Goal: Communication & Community: Answer question/provide support

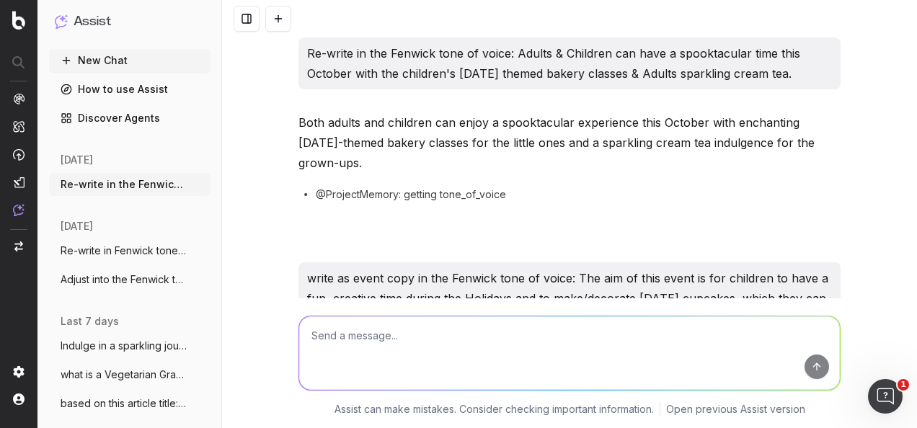
scroll to position [7444, 0]
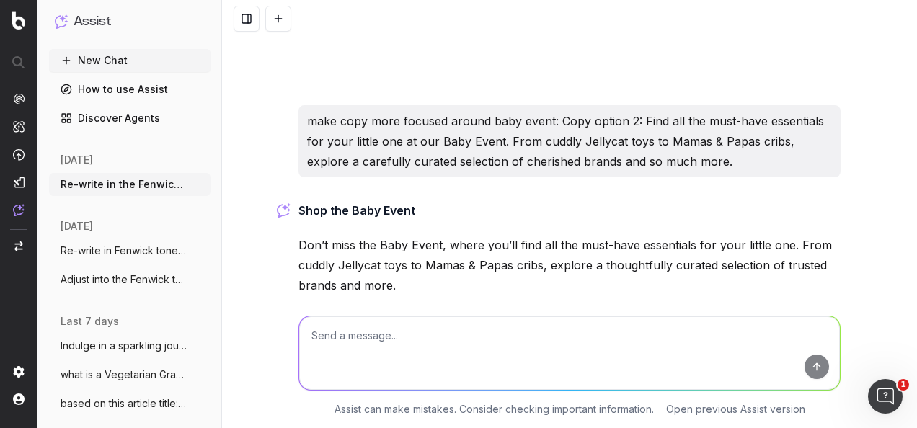
click at [463, 351] on textarea at bounding box center [569, 352] width 540 height 73
paste textarea "To make customers aware of the [PERSON_NAME] pop up in [GEOGRAPHIC_DATA] and to…"
type textarea "what is the copy ask? To make customers aware of the [PERSON_NAME] pop up in [G…"
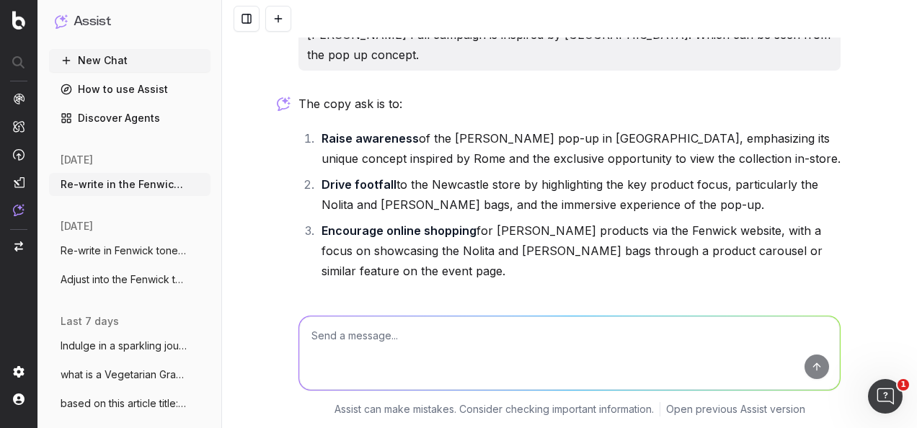
scroll to position [7910, 0]
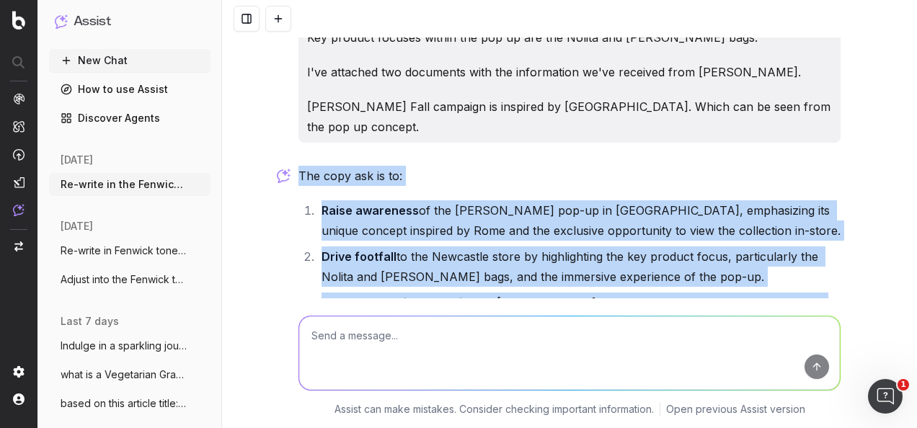
drag, startPoint x: 390, startPoint y: 264, endPoint x: 293, endPoint y: 95, distance: 194.9
click at [298, 166] on div "The copy ask is to: Raise awareness of the [PERSON_NAME] pop-up in [GEOGRAPHIC_…" at bounding box center [569, 308] width 542 height 285
drag, startPoint x: 293, startPoint y: 95, endPoint x: 390, endPoint y: 97, distance: 96.6
copy div "The copy ask is to: Raise awareness of the [PERSON_NAME] pop-up in [GEOGRAPHIC_…"
drag, startPoint x: 398, startPoint y: 405, endPoint x: 405, endPoint y: 383, distance: 23.5
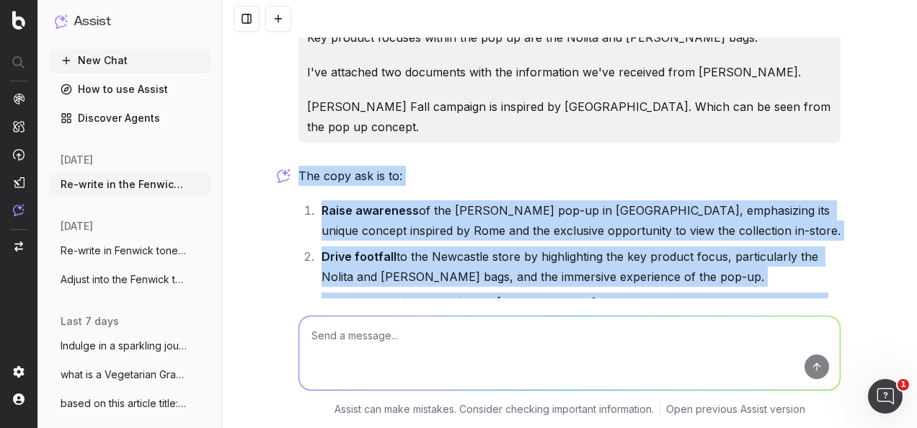
click at [398, 405] on p "Assist can make mistakes. Consider checking important information." at bounding box center [493, 409] width 319 height 14
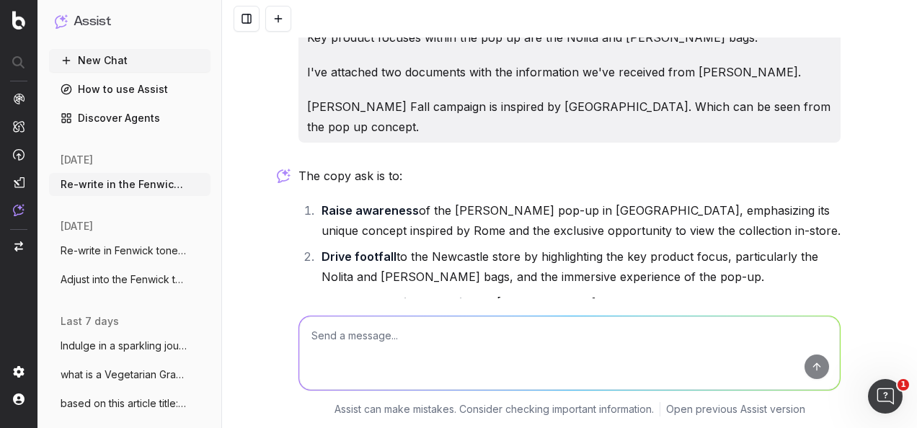
click at [406, 359] on textarea at bounding box center [569, 352] width 540 height 73
paste textarea "1. Raise awareness of the [PERSON_NAME] pop-up in [GEOGRAPHIC_DATA], emphasizin…"
type textarea "write copy for this point in the fenwick tone of voice: 1. Raise awareness of t…"
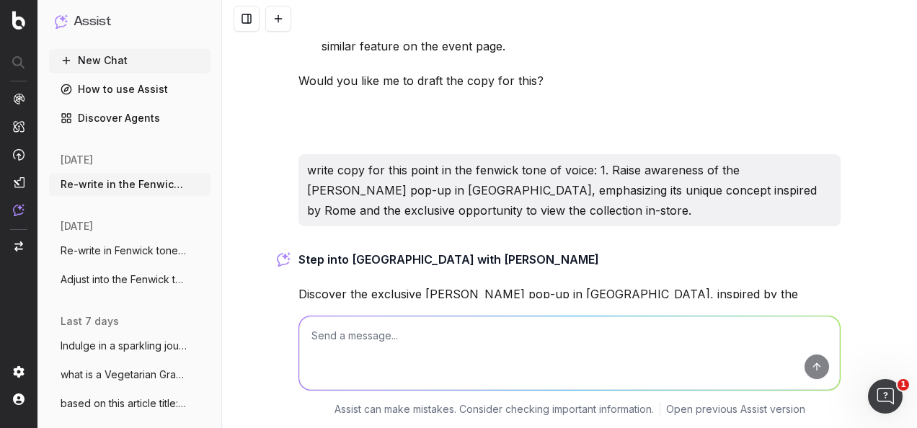
scroll to position [8256, 0]
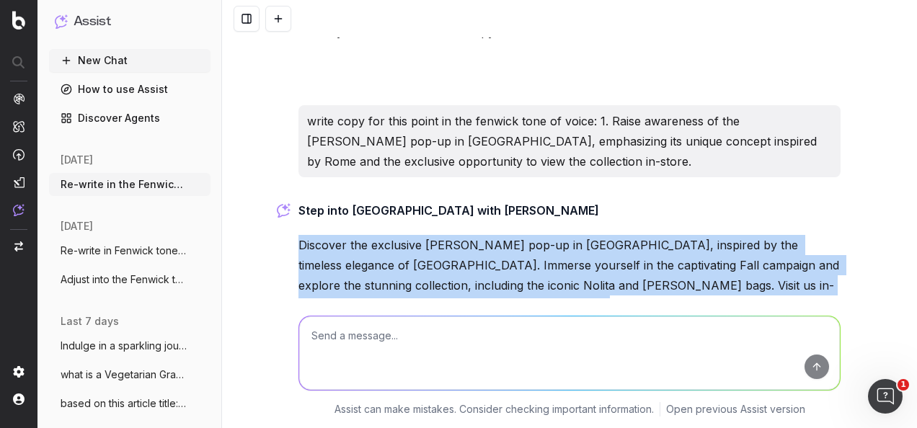
drag, startPoint x: 530, startPoint y: 228, endPoint x: 284, endPoint y: 166, distance: 253.4
click at [284, 166] on div "Re-write in the Fenwick tone of voice: Adults & Children can have a spooktacula…" at bounding box center [569, 214] width 695 height 428
drag, startPoint x: 284, startPoint y: 166, endPoint x: 366, endPoint y: 174, distance: 82.6
copy p "Discover the exclusive [PERSON_NAME] pop-up in [GEOGRAPHIC_DATA], inspired by t…"
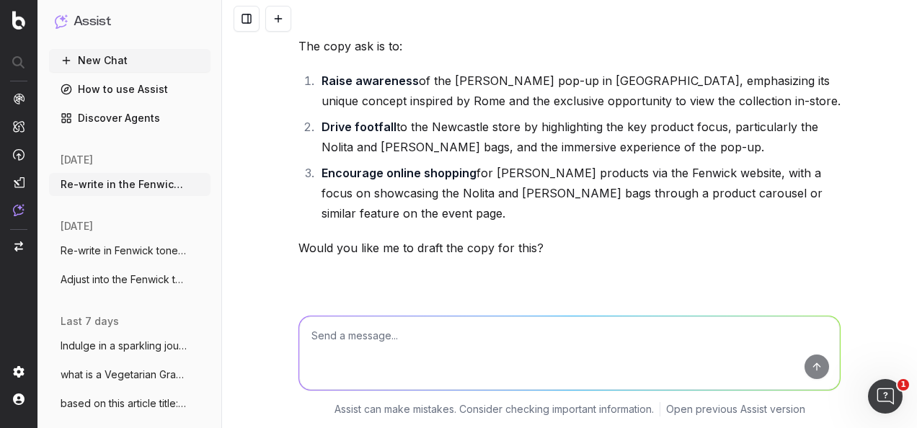
scroll to position [7896, 0]
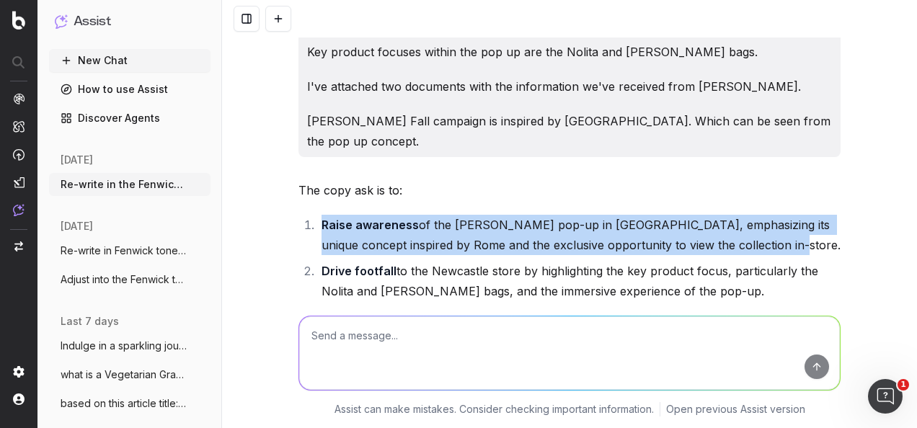
drag, startPoint x: 689, startPoint y: 156, endPoint x: 318, endPoint y: 140, distance: 370.7
click at [318, 215] on li "Raise awareness of the [PERSON_NAME] pop-up in [GEOGRAPHIC_DATA], emphasizing i…" at bounding box center [578, 235] width 523 height 40
drag, startPoint x: 318, startPoint y: 140, endPoint x: 353, endPoint y: 147, distance: 35.3
copy li "Raise awareness of the [PERSON_NAME] pop-up in [GEOGRAPHIC_DATA], emphasizing i…"
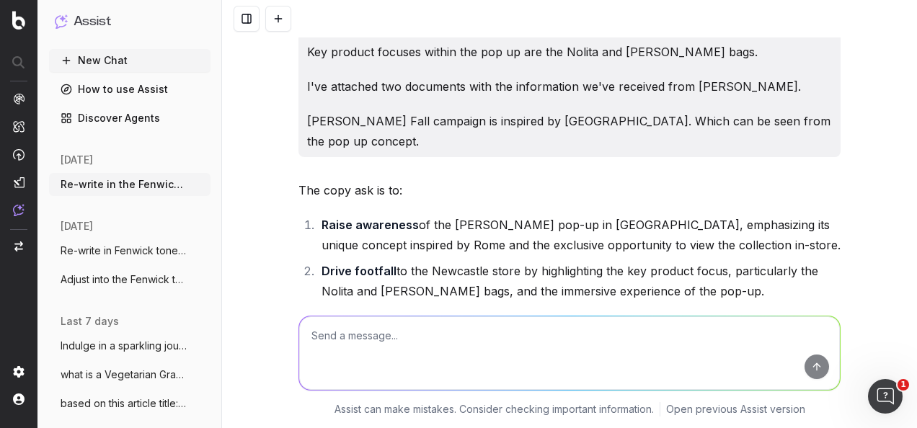
click at [439, 327] on textarea at bounding box center [569, 352] width 540 height 73
paste textarea "Raise awareness of the [PERSON_NAME] pop-up in [GEOGRAPHIC_DATA], emphasizing i…"
type textarea "write copy for this point in the Fenwick tone of voice: Raise awareness of the …"
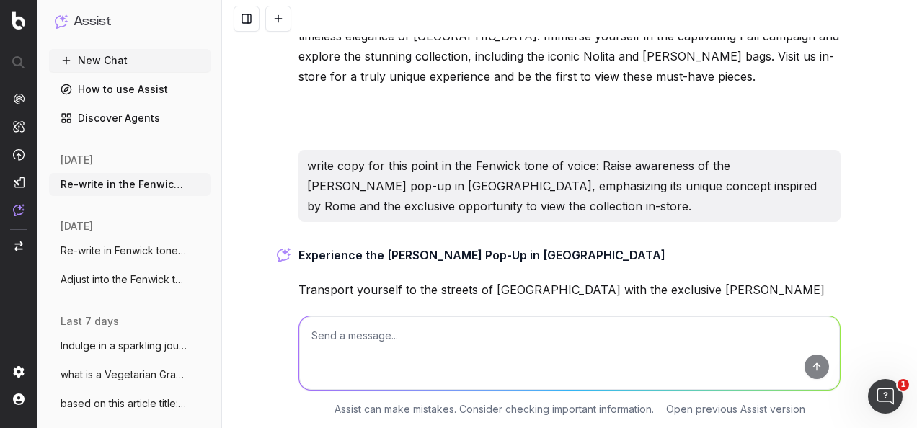
scroll to position [8530, 0]
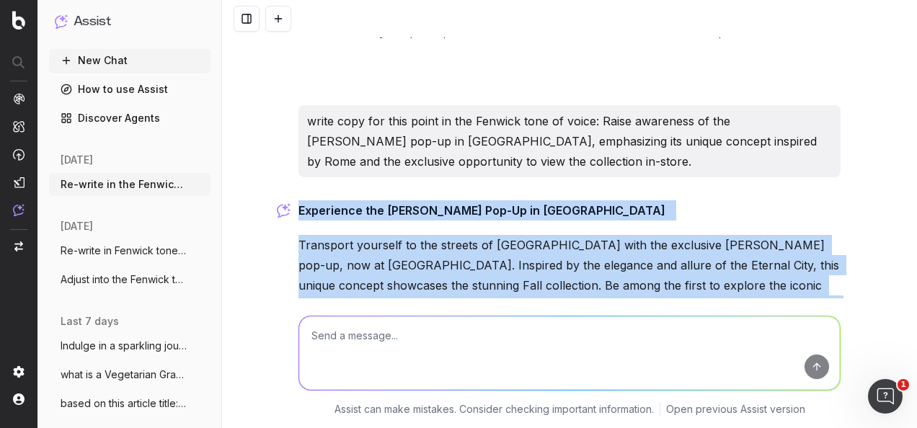
drag, startPoint x: 575, startPoint y: 218, endPoint x: 294, endPoint y: 127, distance: 295.5
click at [298, 200] on div "Experience the [PERSON_NAME] Pop-Up in Newcastle Transport yourself to the stre…" at bounding box center [569, 299] width 542 height 199
drag, startPoint x: 294, startPoint y: 127, endPoint x: 344, endPoint y: 121, distance: 50.8
copy div "Experience the [PERSON_NAME] Pop-Up in Newcastle Transport yourself to the stre…"
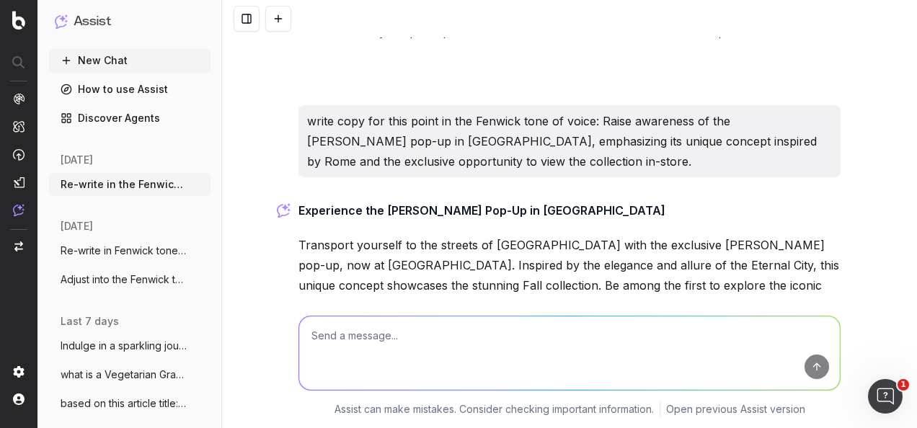
click at [486, 330] on textarea at bounding box center [569, 352] width 540 height 73
paste textarea "Discover the exclusive [PERSON_NAME] pop-up in [GEOGRAPHIC_DATA], inspired by t…"
type textarea "shorten this copy: Discover the exclusive [PERSON_NAME] pop-up in [GEOGRAPHIC_D…"
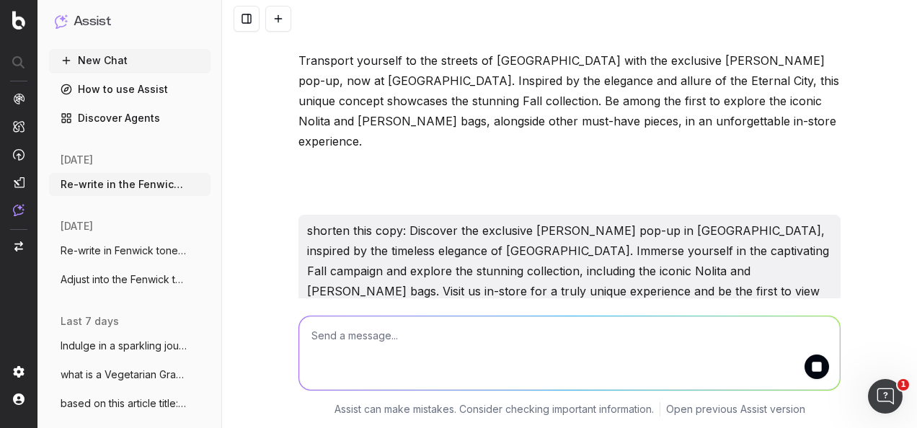
scroll to position [8784, 0]
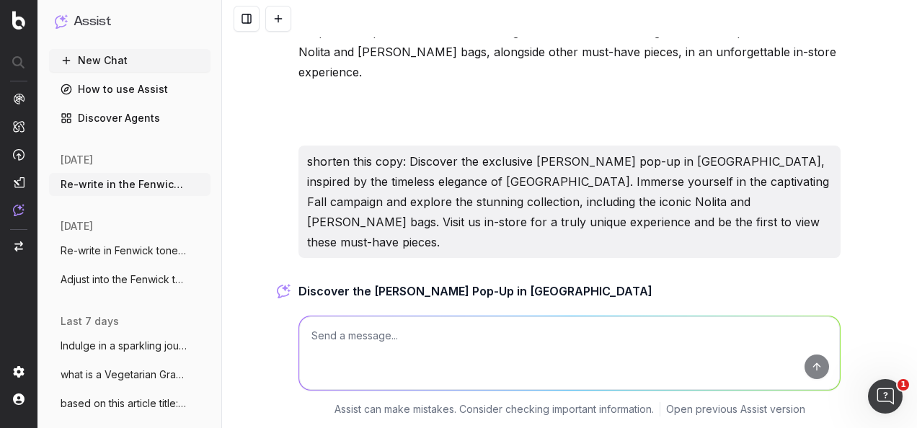
drag, startPoint x: 679, startPoint y: 226, endPoint x: 284, endPoint y: 203, distance: 395.5
click at [284, 203] on div "Re-write in the Fenwick tone of voice: Adults & Children can have a spooktacula…" at bounding box center [569, 214] width 695 height 428
drag, startPoint x: 284, startPoint y: 203, endPoint x: 419, endPoint y: 220, distance: 136.6
copy p "Inspired by the timeless elegance of [GEOGRAPHIC_DATA], explore the stunning Fa…"
click at [585, 361] on textarea at bounding box center [569, 352] width 540 height 73
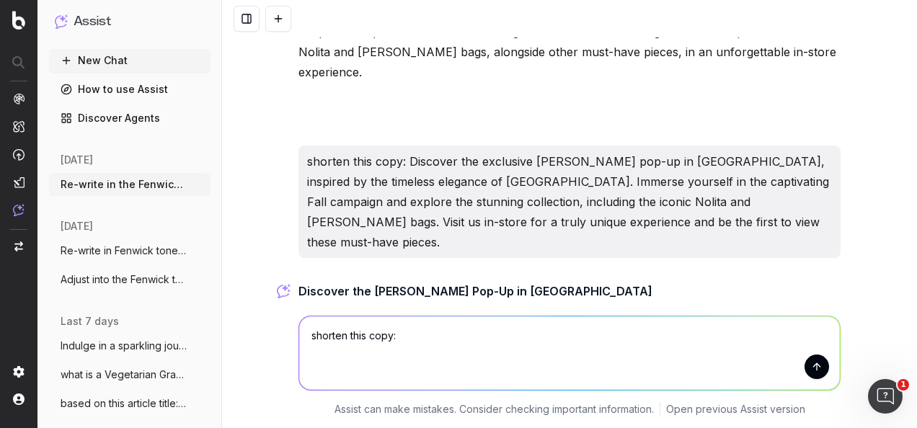
paste textarea "Transport yourself to the streets of [GEOGRAPHIC_DATA] with the exclusive [PERS…"
type textarea "shorten this copy: Transport yourself to the streets of [GEOGRAPHIC_DATA] with …"
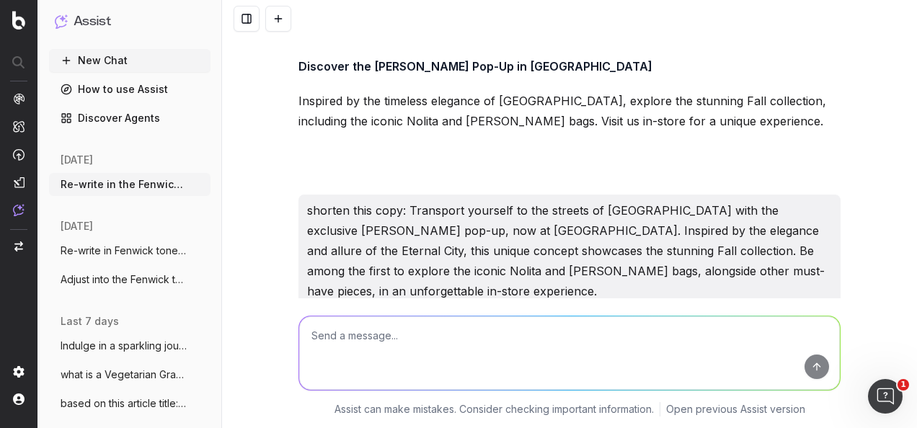
scroll to position [9058, 0]
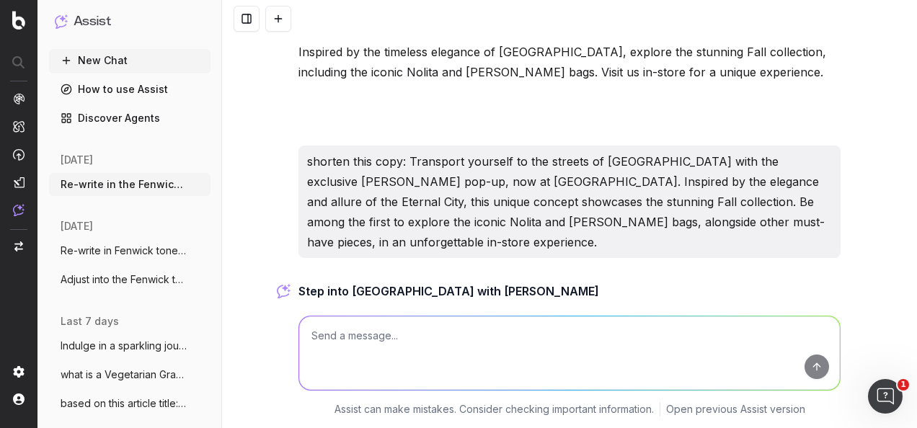
drag, startPoint x: 633, startPoint y: 228, endPoint x: 274, endPoint y: 192, distance: 360.6
click at [274, 192] on div "Re-write in the Fenwick tone of voice: Adults & Children can have a spooktacula…" at bounding box center [569, 214] width 695 height 428
copy p "Visit the exclusive [PERSON_NAME] pop-up at [GEOGRAPHIC_DATA] Newcastle and exp…"
click at [429, 357] on textarea at bounding box center [569, 352] width 540 height 73
paste textarea "Get carried away in style with the [PERSON_NAME] Pop-Up in [GEOGRAPHIC_DATA]"
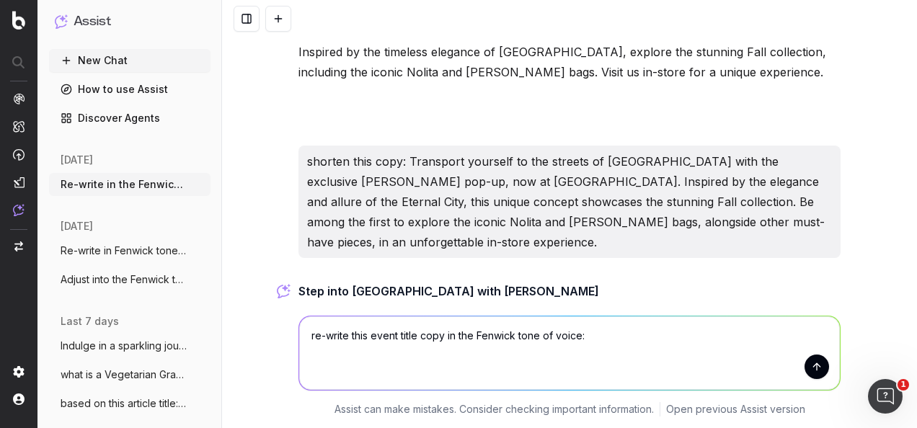
type textarea "re-write this event title copy in the Fenwick tone of voice: Get carried away i…"
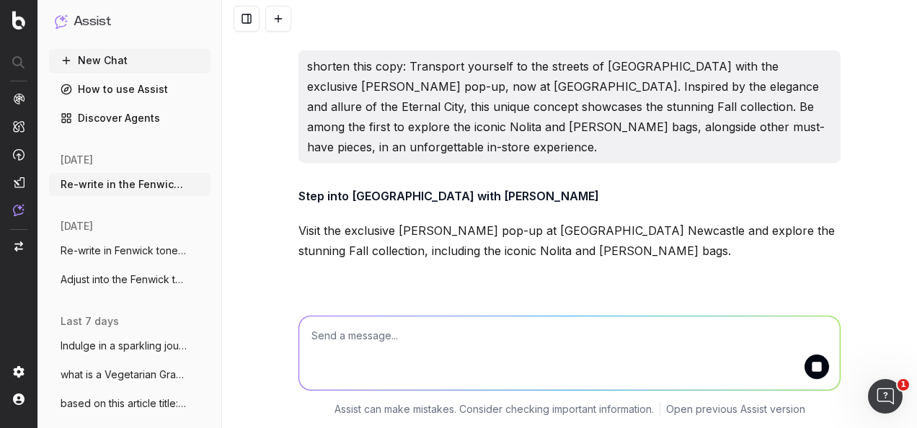
scroll to position [9216, 0]
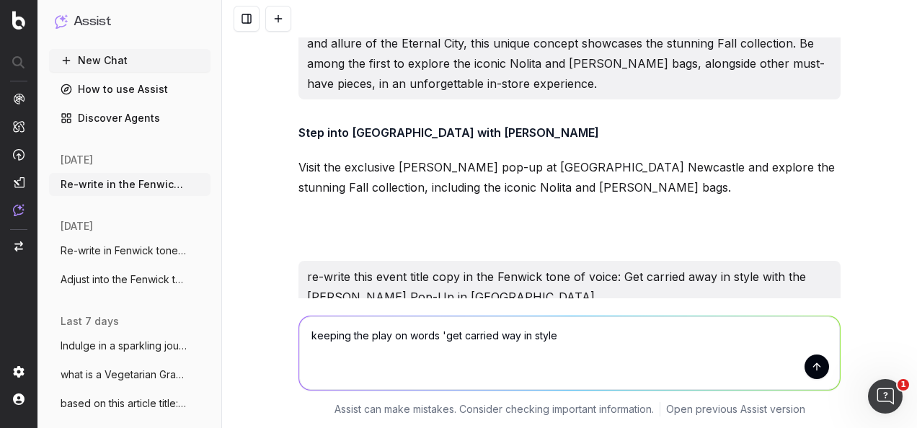
type textarea "keeping the play on words 'get carried way in style'"
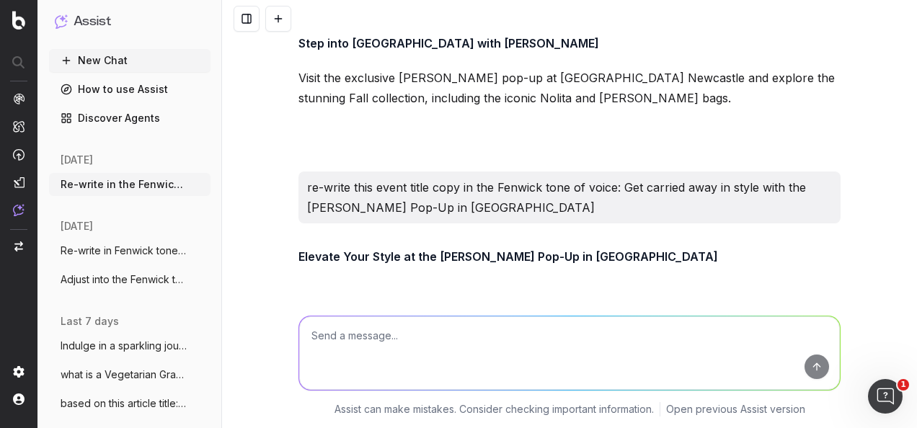
scroll to position [9354, 0]
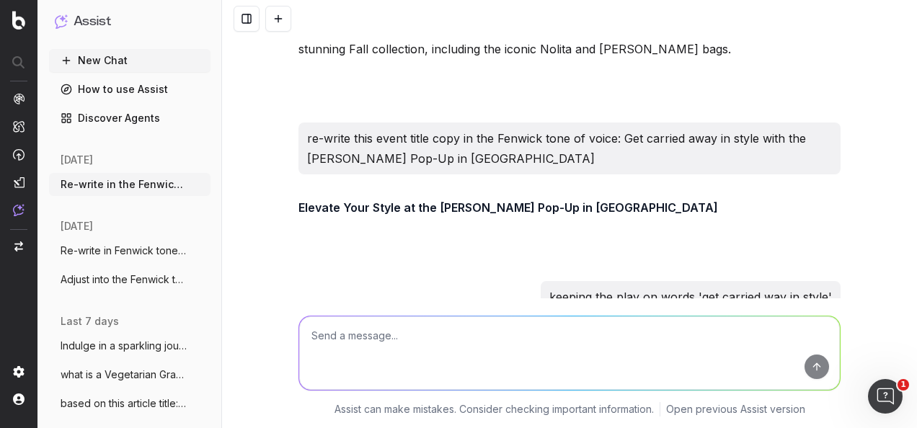
drag, startPoint x: 375, startPoint y: 212, endPoint x: 295, endPoint y: 217, distance: 80.1
click at [298, 336] on p "Get Carried Away in Style at the [PERSON_NAME] Pop-Up in [GEOGRAPHIC_DATA]" at bounding box center [569, 346] width 542 height 20
drag, startPoint x: 295, startPoint y: 217, endPoint x: 378, endPoint y: 218, distance: 82.9
copy p "Get Carried Away in Style at the [PERSON_NAME] Pop-Up in [GEOGRAPHIC_DATA]"
click at [365, 333] on textarea at bounding box center [569, 352] width 540 height 73
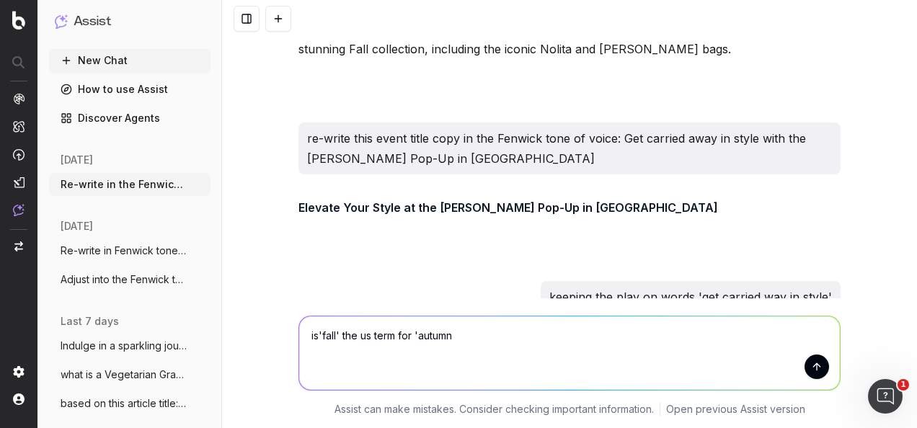
type textarea "is'fall' the us term for 'autumn'"
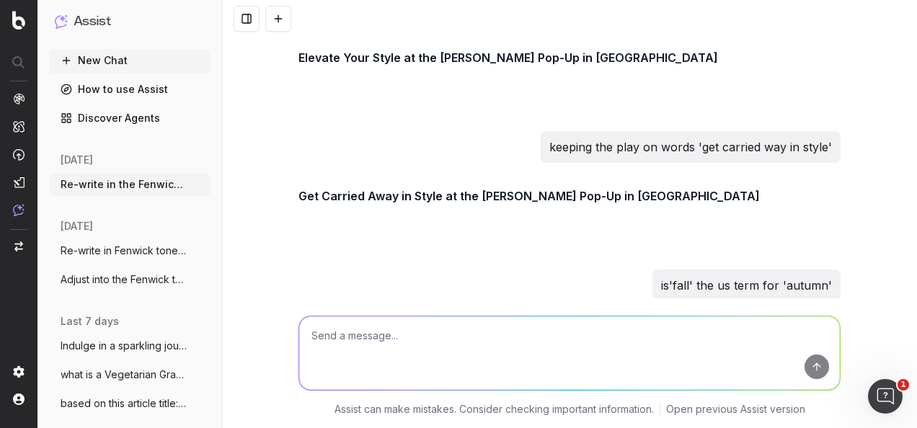
scroll to position [9553, 0]
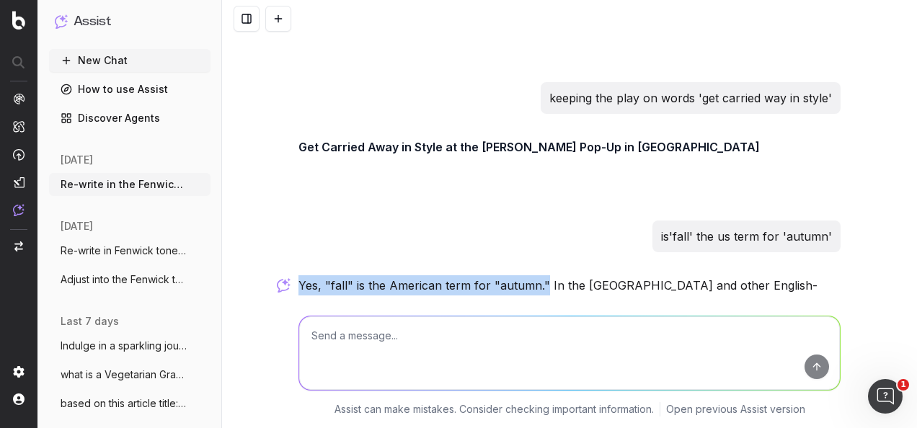
drag, startPoint x: 535, startPoint y: 160, endPoint x: 294, endPoint y: 166, distance: 240.7
click at [298, 275] on p "Yes, "fall" is the American term for "autumn." In the [GEOGRAPHIC_DATA] and oth…" at bounding box center [569, 325] width 542 height 101
drag, startPoint x: 294, startPoint y: 166, endPoint x: 344, endPoint y: 166, distance: 50.4
copy p "Yes, "fall" is the American term for "autumn.""
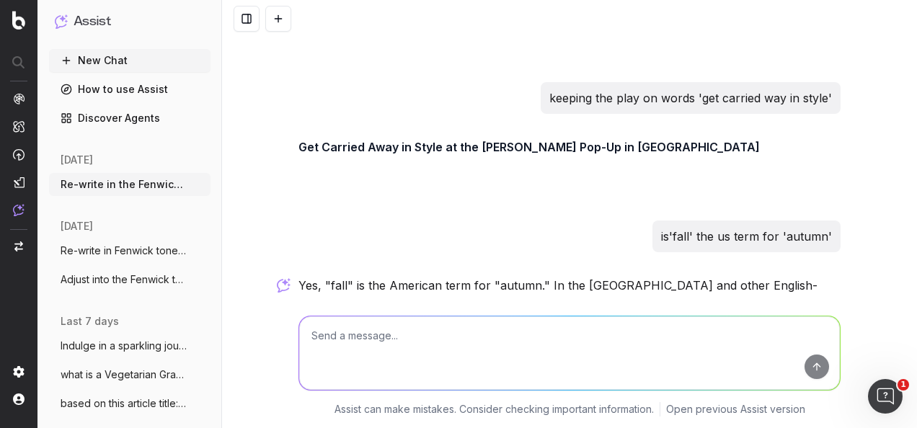
click at [440, 350] on textarea at bounding box center [569, 352] width 540 height 73
paste textarea "[PERSON_NAME] is a world-renowned, award-winning designer of luxury accessories…"
type textarea "shorten this copy: [PERSON_NAME] is a world-renowned, award-winning designer of…"
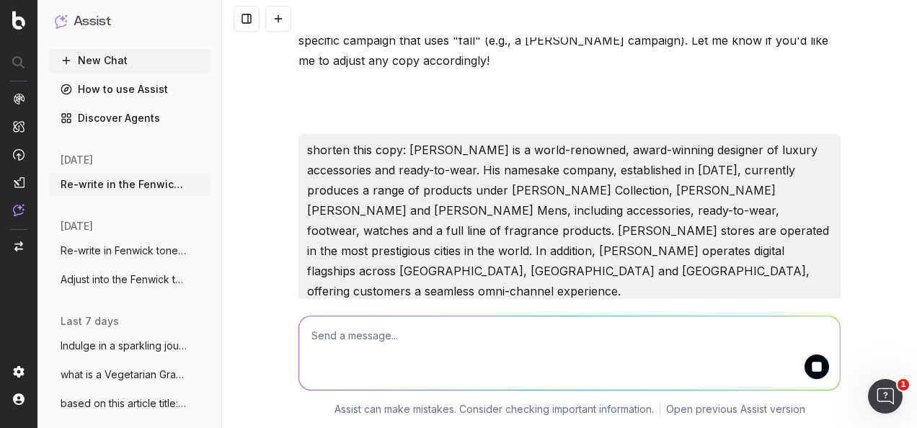
scroll to position [9908, 0]
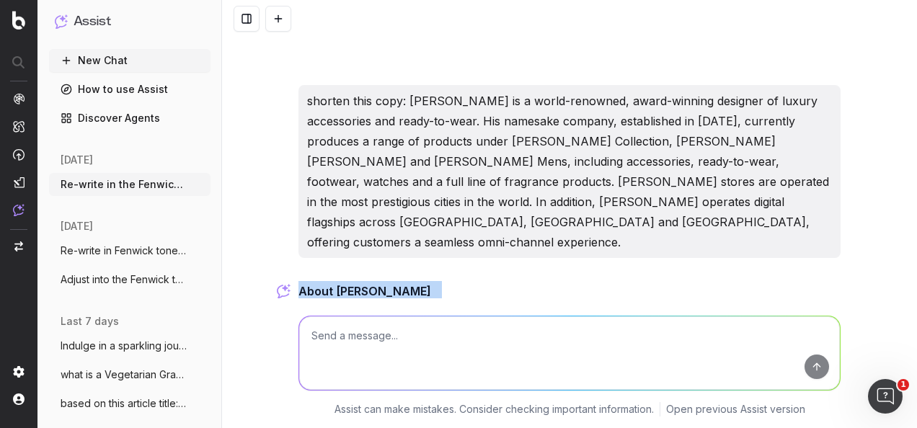
drag, startPoint x: 478, startPoint y: 233, endPoint x: 293, endPoint y: 135, distance: 210.2
click at [298, 281] on div "About [PERSON_NAME] [PERSON_NAME], established in [DATE], is a world-renowned d…" at bounding box center [569, 370] width 542 height 179
drag, startPoint x: 293, startPoint y: 135, endPoint x: 310, endPoint y: 135, distance: 17.3
copy div "About [PERSON_NAME] [PERSON_NAME], established in [DATE], is a world-renowned d…"
click at [373, 353] on textarea at bounding box center [569, 352] width 540 height 73
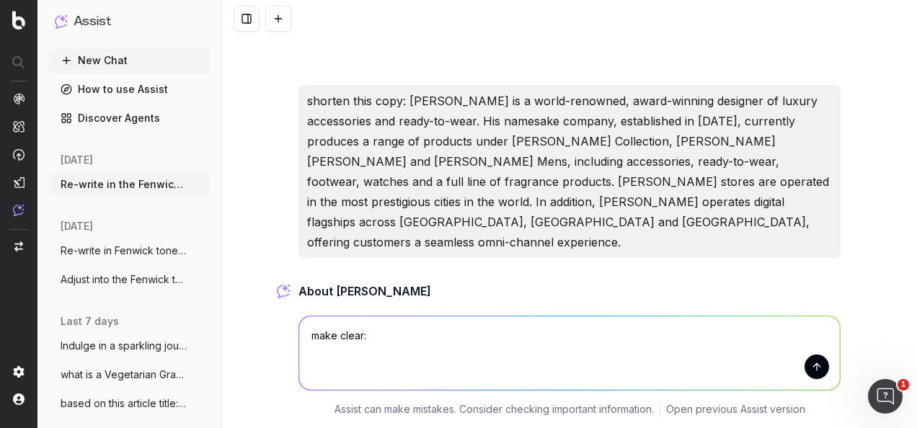
paste textarea "[PERSON_NAME] & [PERSON_NAME] Bag In Focus: The house has reimagined its belove…"
type textarea "make clear: [PERSON_NAME] & [PERSON_NAME] Bag In Focus: The house has reimagine…"
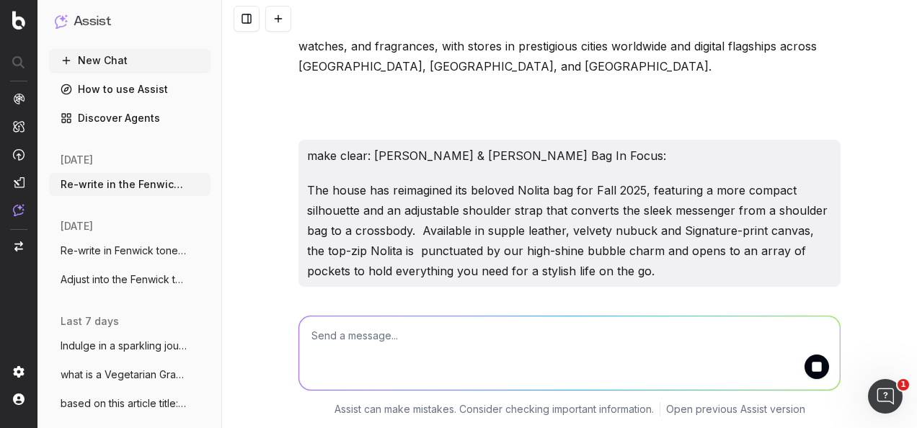
scroll to position [10277, 0]
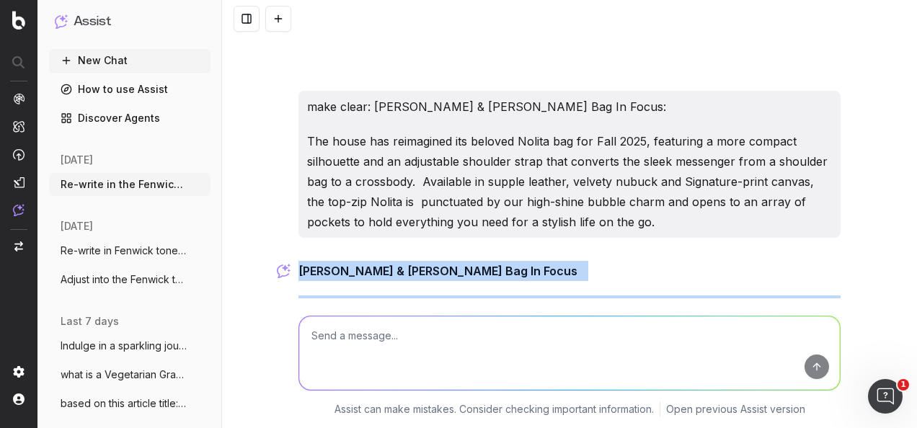
drag, startPoint x: 679, startPoint y: 218, endPoint x: 295, endPoint y: 111, distance: 397.9
click at [298, 261] on div "Nolita Bag & [PERSON_NAME] Bag In Focus For Autumn 2025, the iconic Nolita bag …" at bounding box center [569, 360] width 542 height 199
drag, startPoint x: 295, startPoint y: 111, endPoint x: 306, endPoint y: 111, distance: 10.8
copy div "Nolita Bag & [PERSON_NAME] Bag In Focus For Autumn 2025, the iconic Nolita bag …"
click at [450, 354] on textarea at bounding box center [569, 352] width 540 height 73
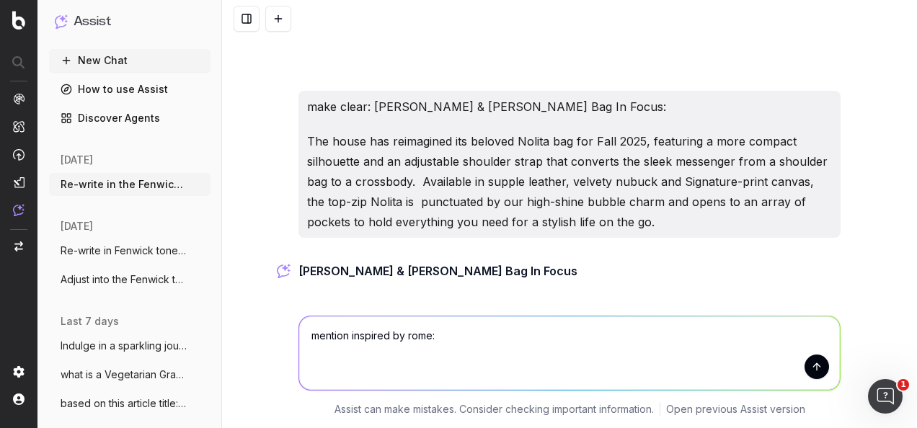
paste textarea "Widget: Visit the exclusive [PERSON_NAME] pop-up at [GEOGRAPHIC_DATA] Newcastle…"
type textarea "mention inspired by rome: Widget: Visit the exclusive [PERSON_NAME] pop-up at […"
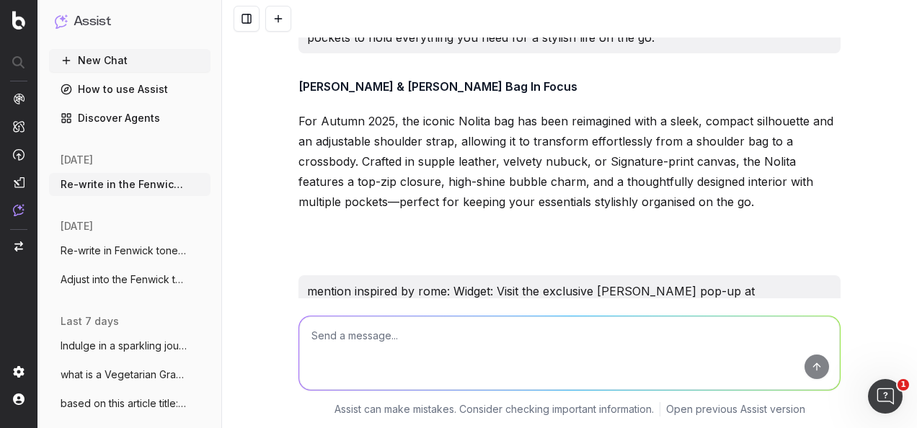
scroll to position [10510, 0]
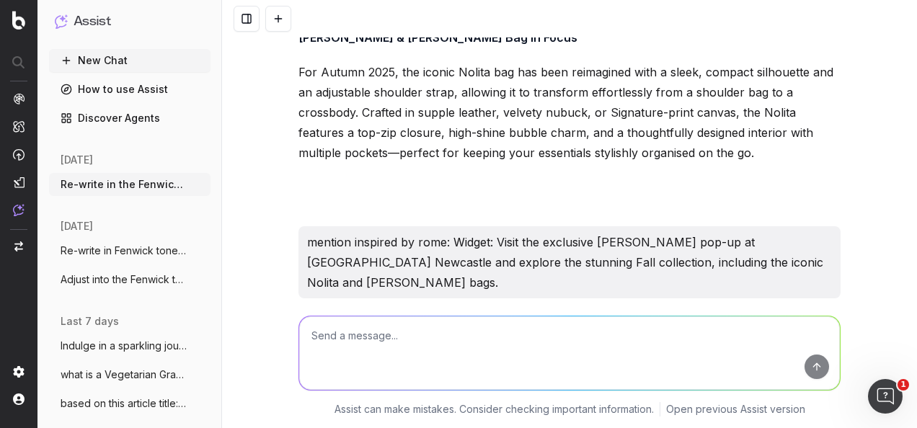
drag, startPoint x: 780, startPoint y: 223, endPoint x: 288, endPoint y: 206, distance: 492.4
click at [391, 365] on textarea at bounding box center [569, 352] width 540 height 73
paste textarea "Loremi Dol & Sitametc Adi: El Seddo Eiu Tempor 2035, inc utlabo Etdolo mag ali …"
type textarea "lore ipsum: Dolors Ame & Consecte Adi: El Seddo Eiu Tempor 2718, inc utlabo Etd…"
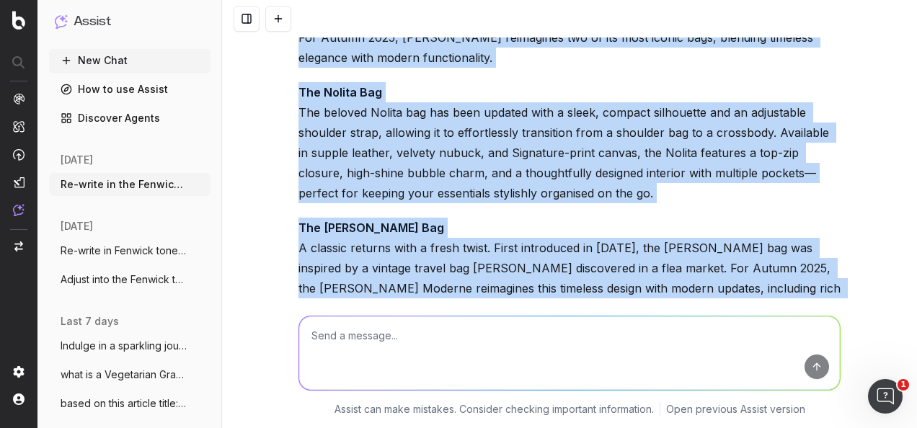
scroll to position [11476, 0]
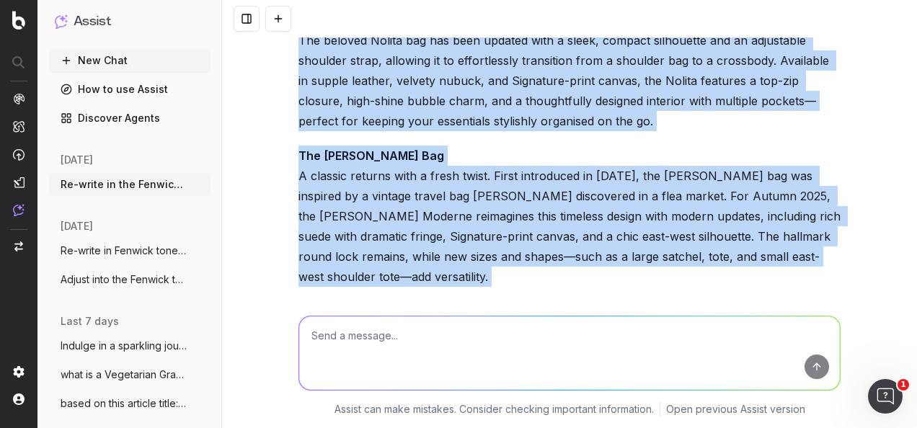
drag, startPoint x: 292, startPoint y: 107, endPoint x: 660, endPoint y: 255, distance: 396.7
drag, startPoint x: 660, startPoint y: 255, endPoint x: 555, endPoint y: 213, distance: 113.5
click at [357, 108] on div "[PERSON_NAME] & [PERSON_NAME] Bag: In Focus For Autumn 2025, [PERSON_NAME] reim…" at bounding box center [569, 210] width 542 height 579
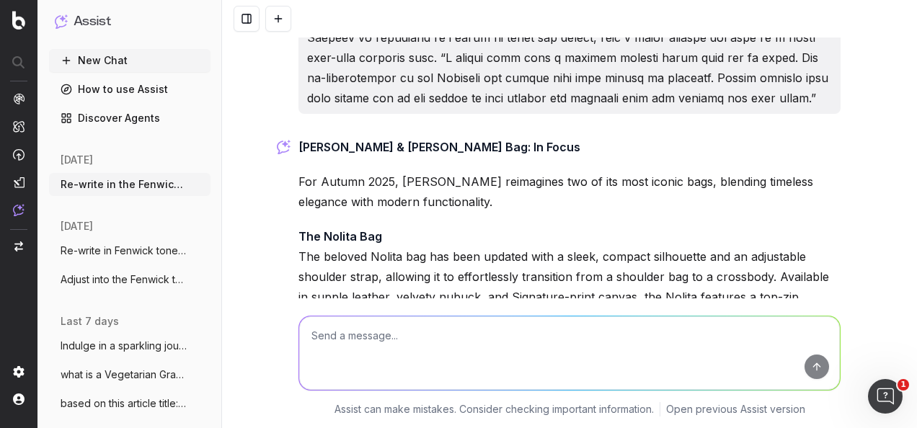
scroll to position [11116, 0]
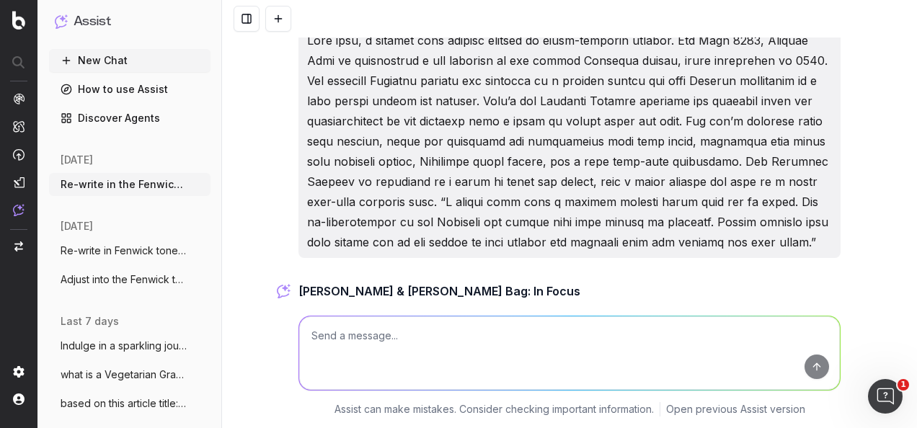
click at [375, 339] on textarea at bounding box center [569, 352] width 540 height 73
paste textarea "To make customers aware of the [PERSON_NAME] pop up in [GEOGRAPHIC_DATA] and to…"
type textarea "expand on this point and write copy in the fenwick tone of voice: To make custo…"
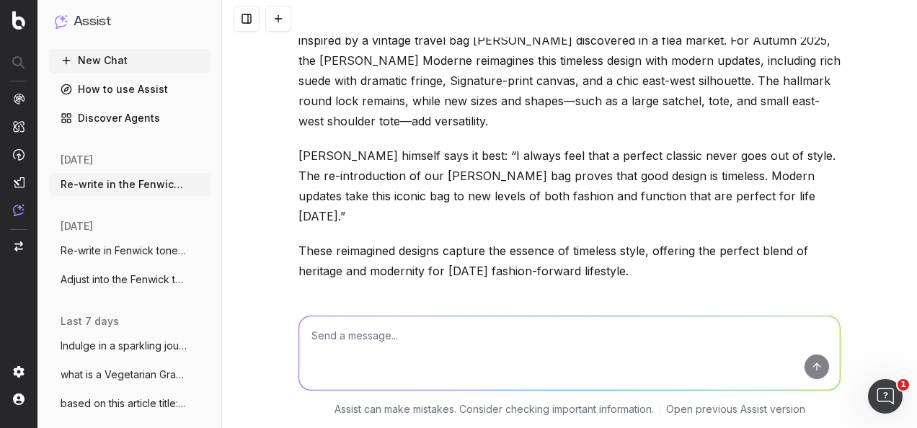
scroll to position [11776, 0]
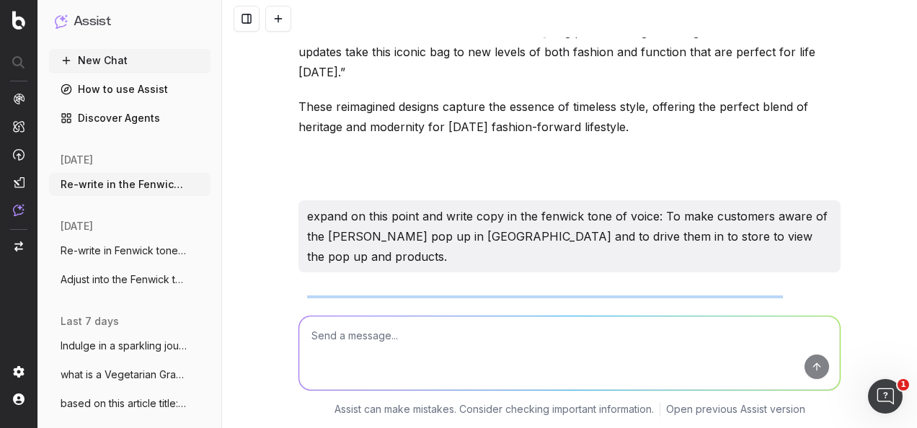
drag, startPoint x: 591, startPoint y: 103, endPoint x: 298, endPoint y: 103, distance: 292.6
click at [298, 295] on p "Discover the [PERSON_NAME] Pop-Up at [GEOGRAPHIC_DATA] [GEOGRAPHIC_DATA]" at bounding box center [569, 305] width 542 height 20
drag, startPoint x: 298, startPoint y: 103, endPoint x: 291, endPoint y: 137, distance: 34.6
drag, startPoint x: 291, startPoint y: 135, endPoint x: 447, endPoint y: 209, distance: 172.8
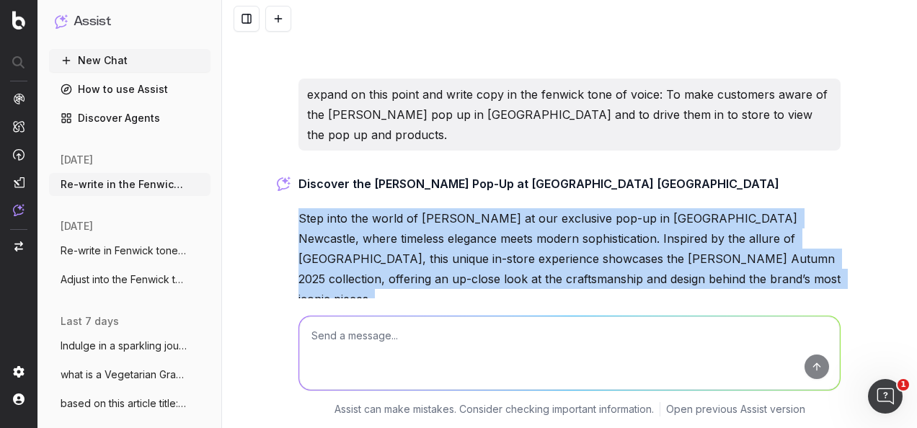
scroll to position [11861, 0]
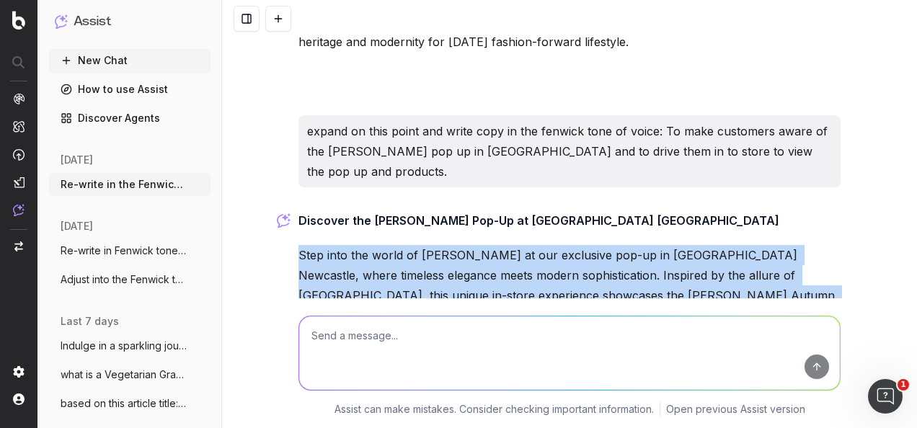
drag, startPoint x: 442, startPoint y: 226, endPoint x: 291, endPoint y: 55, distance: 228.2
drag, startPoint x: 291, startPoint y: 55, endPoint x: 336, endPoint y: 73, distance: 48.4
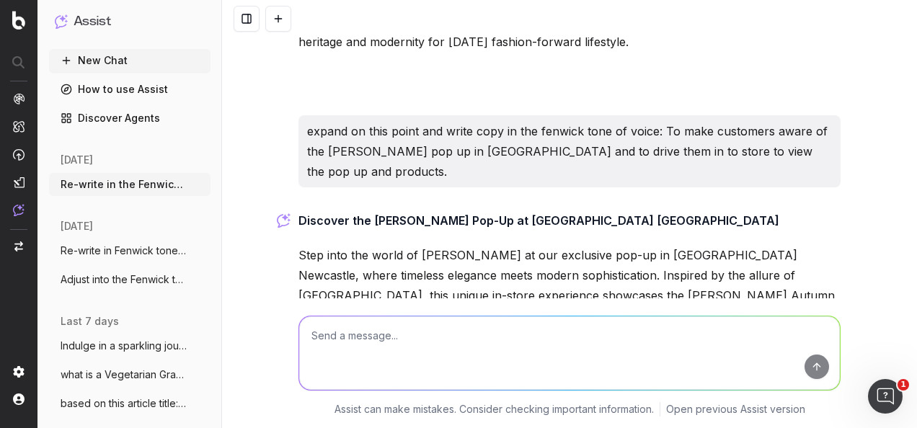
click at [383, 365] on textarea at bounding box center [569, 352] width 540 height 73
paste textarea "Step into the world of [PERSON_NAME] at our exclusive pop-up in [GEOGRAPHIC_DAT…"
type textarea "shorten this copy: Step into the world of [PERSON_NAME] at our exclusive pop-up…"
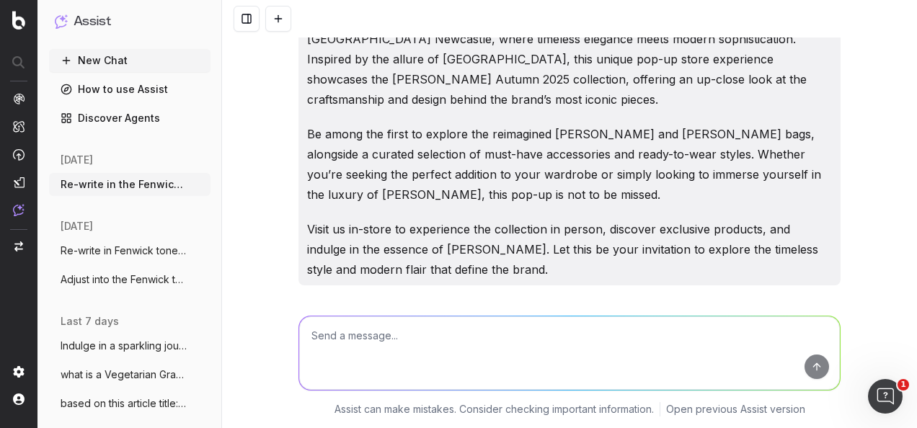
scroll to position [12439, 0]
drag, startPoint x: 324, startPoint y: 223, endPoint x: 289, endPoint y: 128, distance: 102.1
drag, startPoint x: 289, startPoint y: 128, endPoint x: 326, endPoint y: 133, distance: 37.9
click at [395, 374] on textarea at bounding box center [569, 352] width 540 height 73
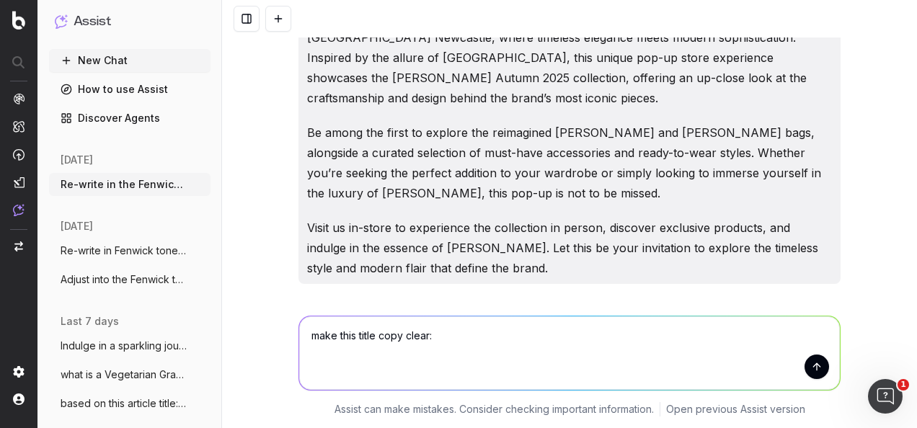
paste textarea "In Focus: The Nolita Bag & The [PERSON_NAME] Bag"
type textarea "make this title copy clear: In Focus: The Nolita Bag & The [PERSON_NAME] Bag"
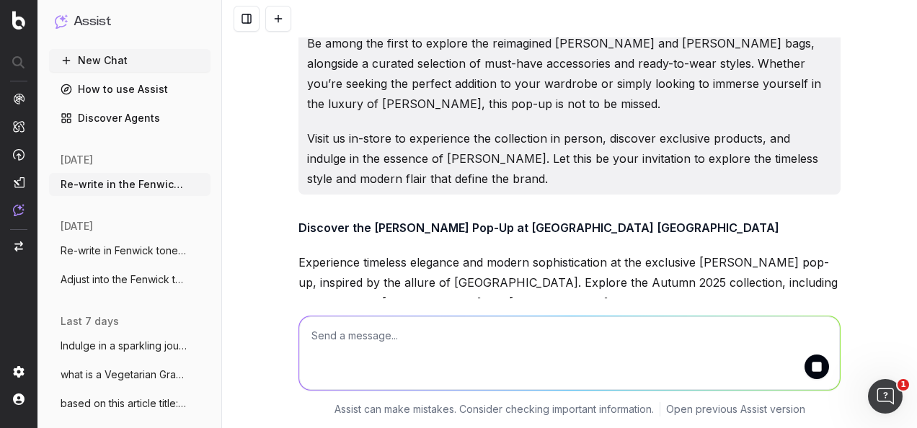
scroll to position [12577, 0]
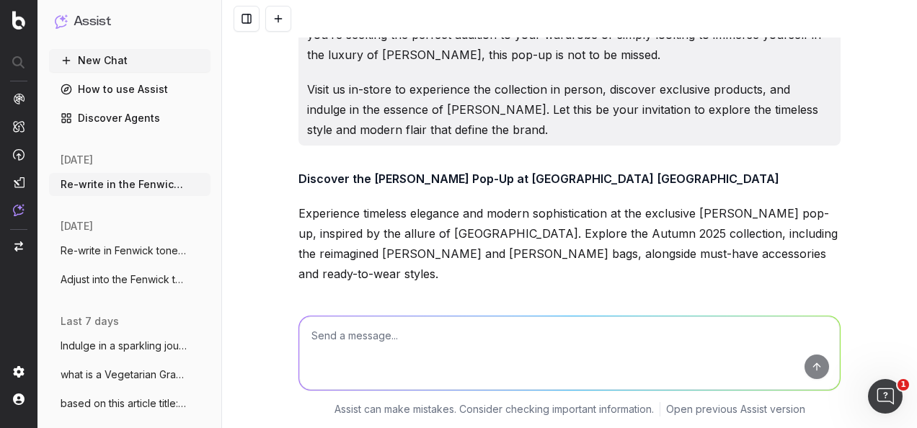
drag, startPoint x: 576, startPoint y: 223, endPoint x: 291, endPoint y: 218, distance: 284.7
drag, startPoint x: 291, startPoint y: 218, endPoint x: 339, endPoint y: 222, distance: 48.5
click at [442, 352] on textarea at bounding box center [569, 352] width 540 height 73
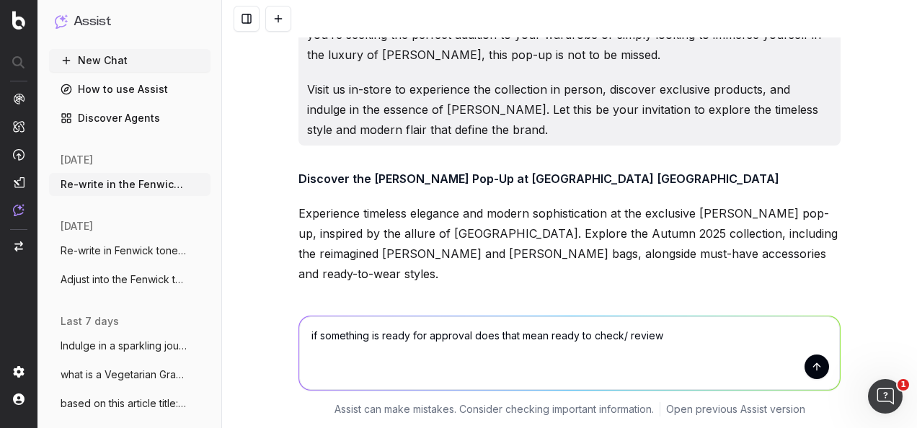
type textarea "if something is ready for approval does that mean ready to check/ review?"
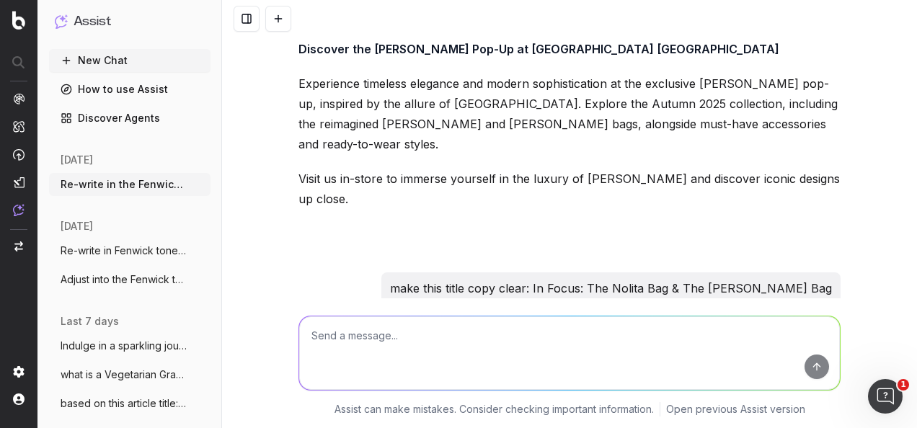
scroll to position [12756, 0]
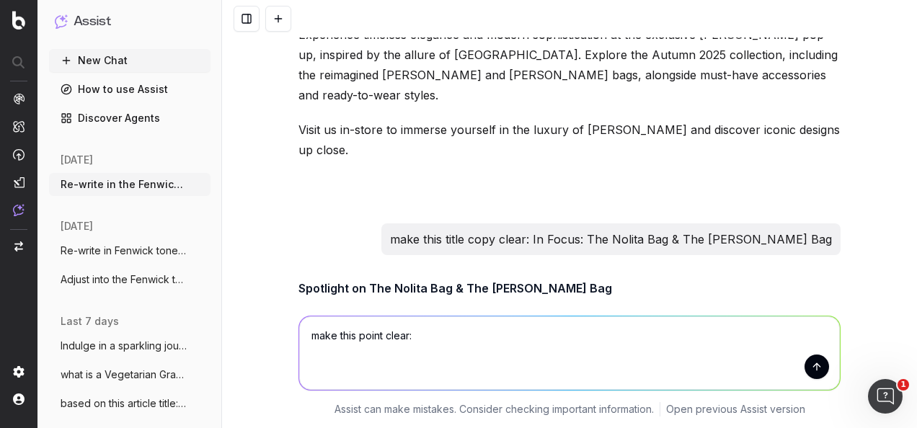
paste textarea "Sip on a drink or two whilst browsing the best of [PERSON_NAME]."
drag, startPoint x: 409, startPoint y: 330, endPoint x: 412, endPoint y: 344, distance: 14.7
click at [412, 342] on textarea "make this point clear: Sip on a drink or two whilst browsing the best of [PERSO…" at bounding box center [569, 352] width 540 height 73
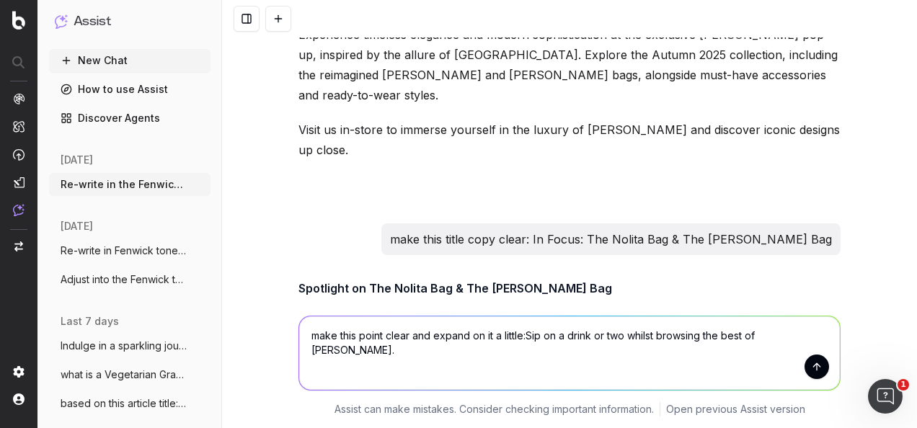
type textarea "make this point clear and expand on it a little: Sip on a drink or two whilst b…"
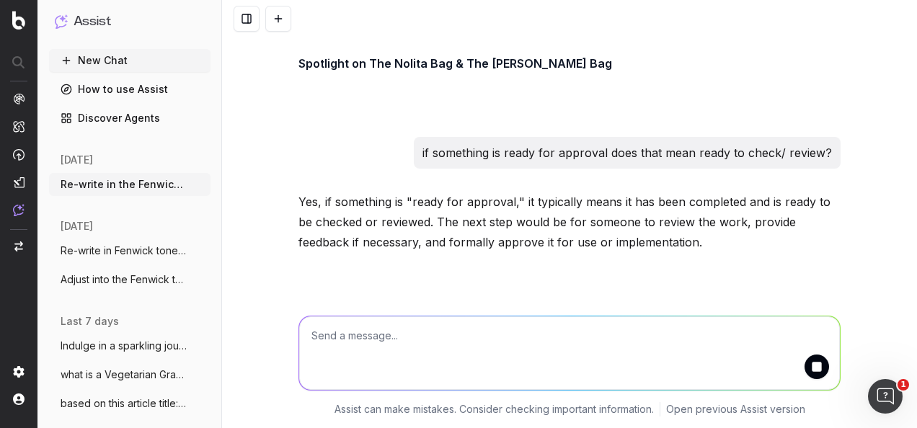
scroll to position [13029, 0]
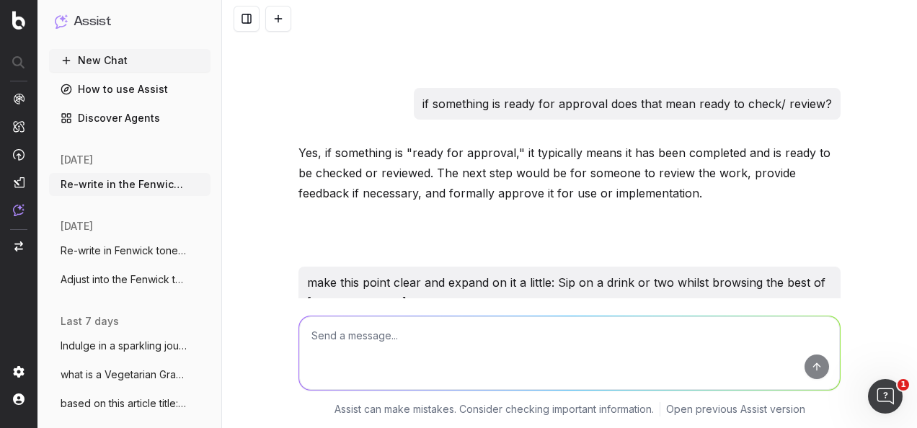
drag, startPoint x: 406, startPoint y: 194, endPoint x: 293, endPoint y: 140, distance: 124.7
click at [298, 376] on p "Enjoy a perfectly crafted drink as you browse the best of [PERSON_NAME] at our …" at bounding box center [569, 426] width 542 height 101
drag, startPoint x: 293, startPoint y: 140, endPoint x: 325, endPoint y: 147, distance: 32.5
click at [420, 342] on textarea at bounding box center [569, 352] width 540 height 73
type textarea "r"
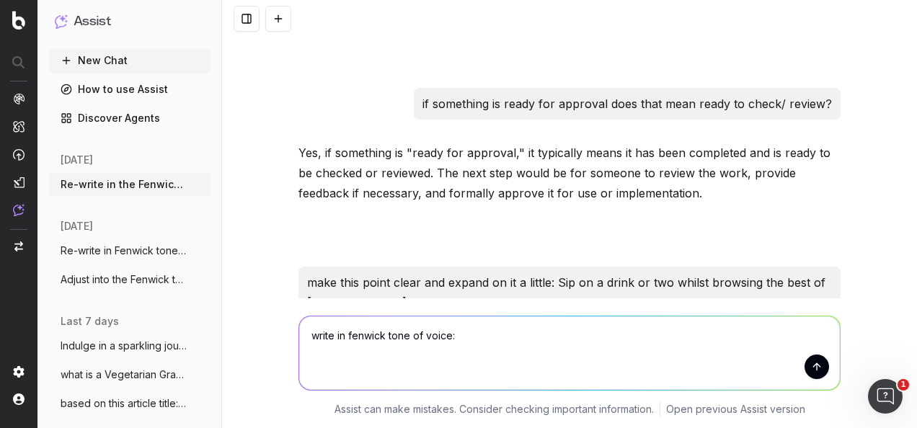
paste textarea "Find ultimate seasonal glow up with our 25 days of Christmas Spirit. Embrace a …"
type textarea "write in fenwick tone of voice: Find ultimate seasonal glow up with our 25 days…"
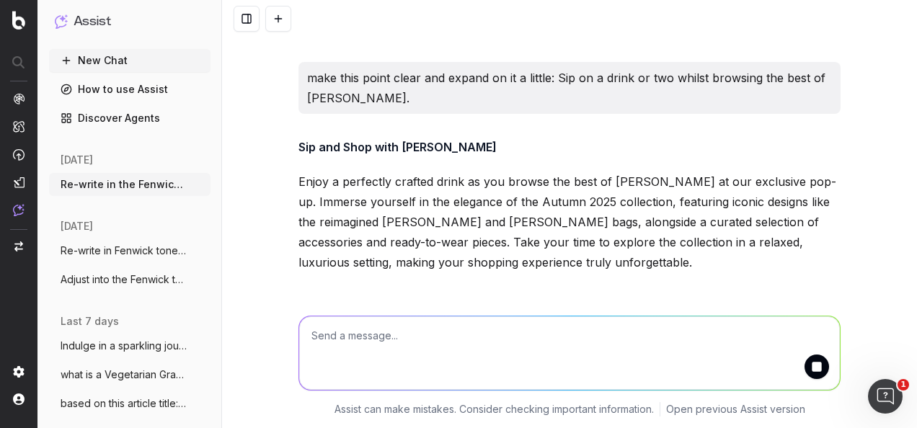
scroll to position [13303, 0]
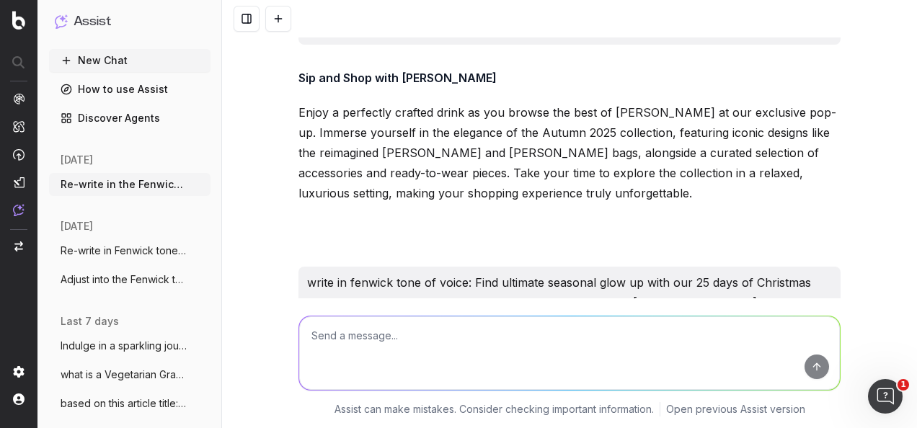
drag, startPoint x: 383, startPoint y: 229, endPoint x: 293, endPoint y: 167, distance: 109.3
drag, startPoint x: 293, startPoint y: 167, endPoint x: 319, endPoint y: 169, distance: 26.7
click at [450, 339] on textarea at bounding box center [569, 352] width 540 height 73
paste textarea "Celebrate the festive season in style with our 25 Days of Christmas Spirit. Ind…"
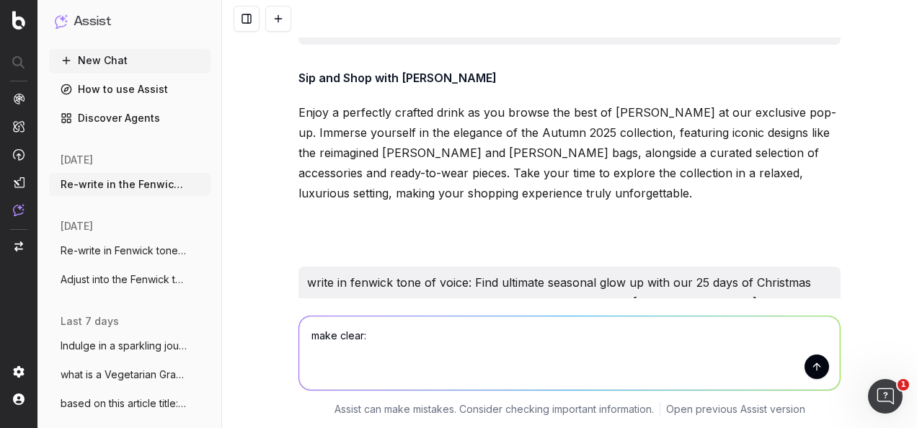
type textarea "make clear: Celebrate the festive season in style with our 25 Days of Christmas…"
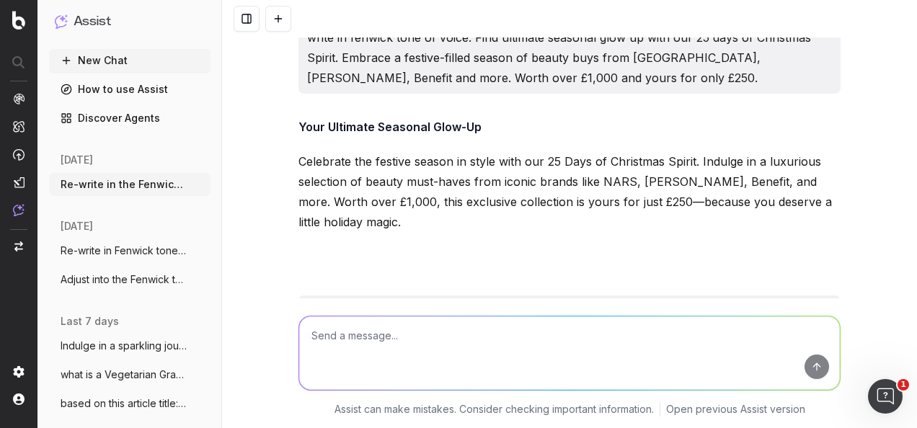
scroll to position [13597, 0]
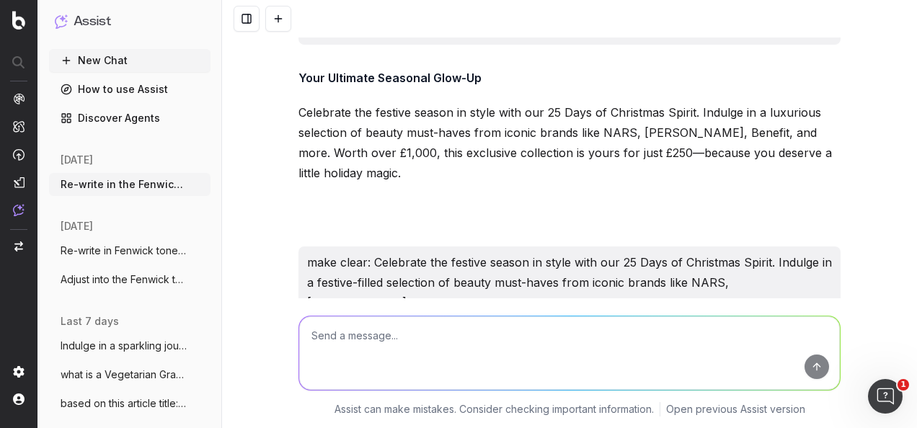
drag, startPoint x: 383, startPoint y: 220, endPoint x: 261, endPoint y: 169, distance: 132.1
click at [261, 169] on div "Re-write in the Fenwick tone of voice: Adults & Children can have a spooktacula…" at bounding box center [569, 214] width 695 height 428
drag, startPoint x: 261, startPoint y: 169, endPoint x: 350, endPoint y: 182, distance: 90.3
click at [424, 368] on textarea at bounding box center [569, 352] width 540 height 73
paste textarea "Discover our 25 Days of Christmas Spirit, a seasonal collection of beauty must-…"
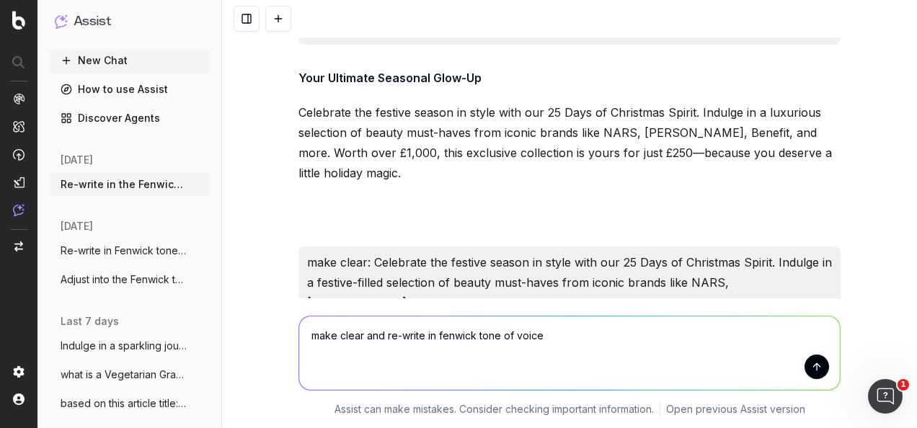
type textarea "make clear and re-write in fenwick tone of voice Discover our 25 Days of Christ…"
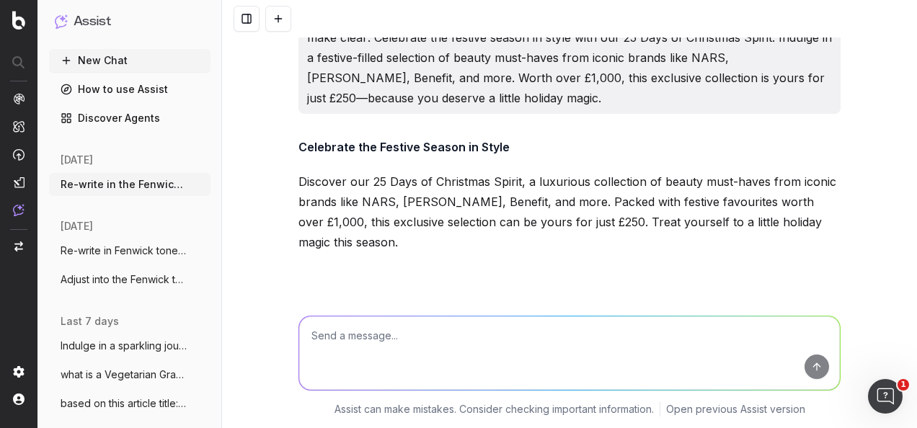
scroll to position [13871, 0]
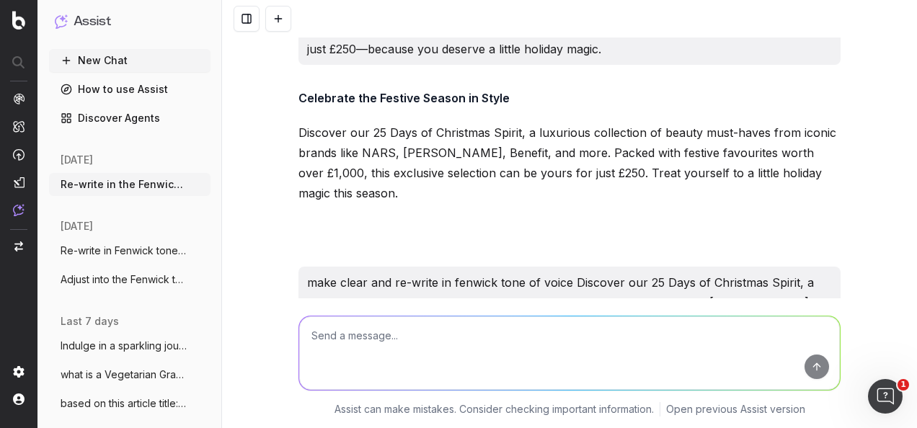
drag, startPoint x: 682, startPoint y: 233, endPoint x: 288, endPoint y: 186, distance: 396.2
drag, startPoint x: 288, startPoint y: 186, endPoint x: 343, endPoint y: 194, distance: 55.3
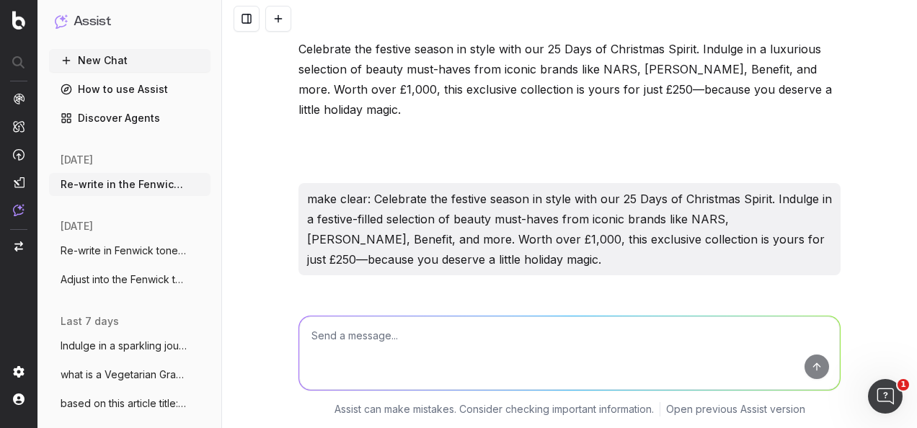
scroll to position [13583, 0]
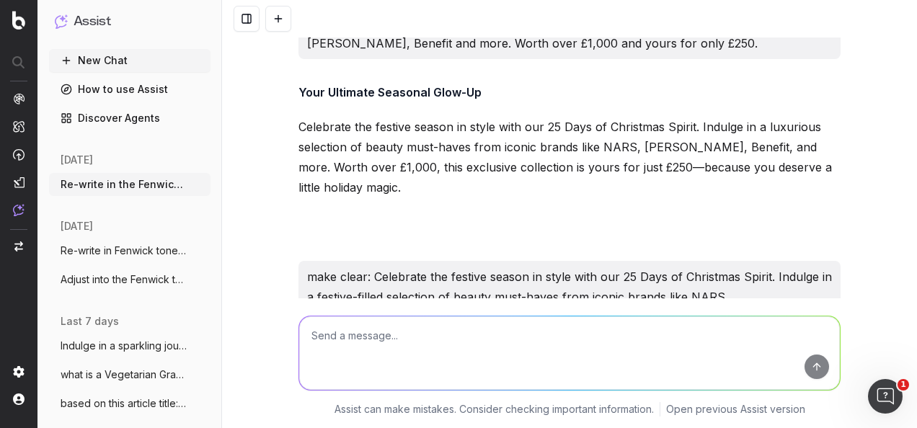
drag, startPoint x: 339, startPoint y: 225, endPoint x: 281, endPoint y: 179, distance: 74.4
click at [281, 179] on div "Re-write in the Fenwick tone of voice: Adults & Children can have a spooktacula…" at bounding box center [569, 214] width 695 height 428
drag, startPoint x: 281, startPoint y: 179, endPoint x: 329, endPoint y: 191, distance: 49.8
click at [451, 369] on textarea at bounding box center [569, 352] width 540 height 73
paste textarea "Discover our 25 Days of Christmas Spirit, a collection of beauty must-haves fro…"
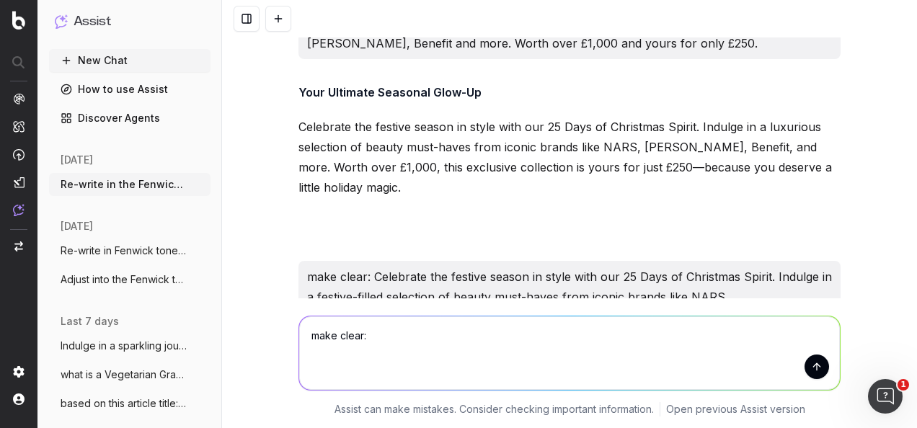
type textarea "make clear: Discover our 25 Days of Christmas Spirit, a collection of beauty mu…"
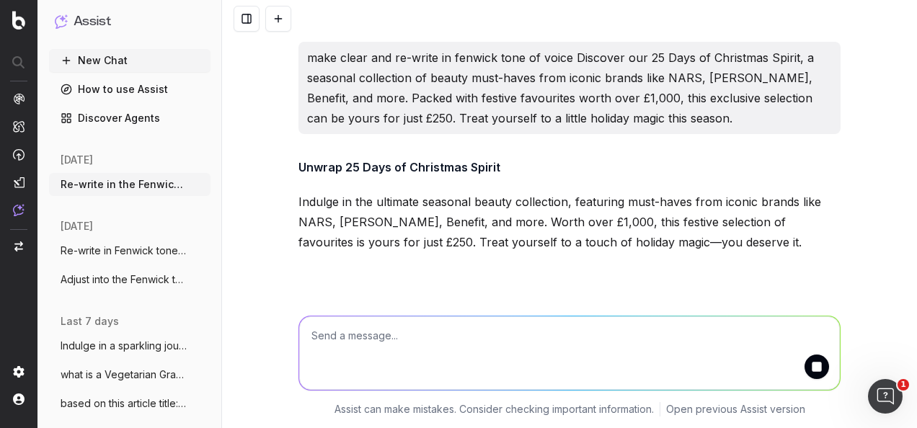
scroll to position [14165, 0]
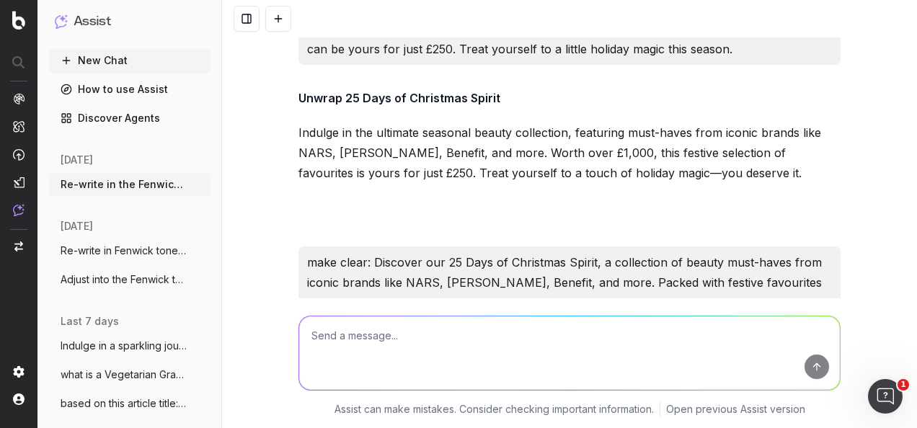
drag, startPoint x: 382, startPoint y: 228, endPoint x: 285, endPoint y: 159, distance: 118.8
click at [285, 159] on div "Re-write in the Fenwick tone of voice: Adults & Children can have a spooktacula…" at bounding box center [569, 214] width 695 height 428
drag, startPoint x: 285, startPoint y: 159, endPoint x: 330, endPoint y: 159, distance: 44.7
click at [406, 340] on textarea at bounding box center [569, 352] width 540 height 73
paste textarea "Unwrap a sparkling collection of beauty must-haves from iconic brands like NARS…"
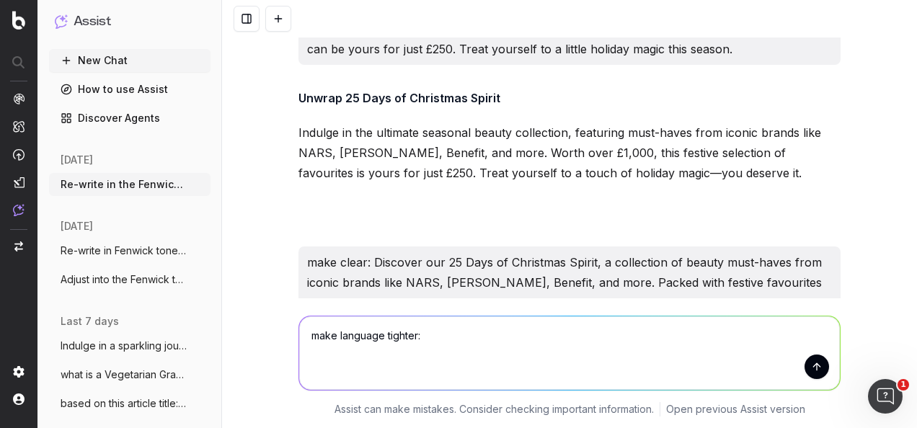
type textarea "make language tighter: Unwrap a sparkling collection of beauty must-haves from …"
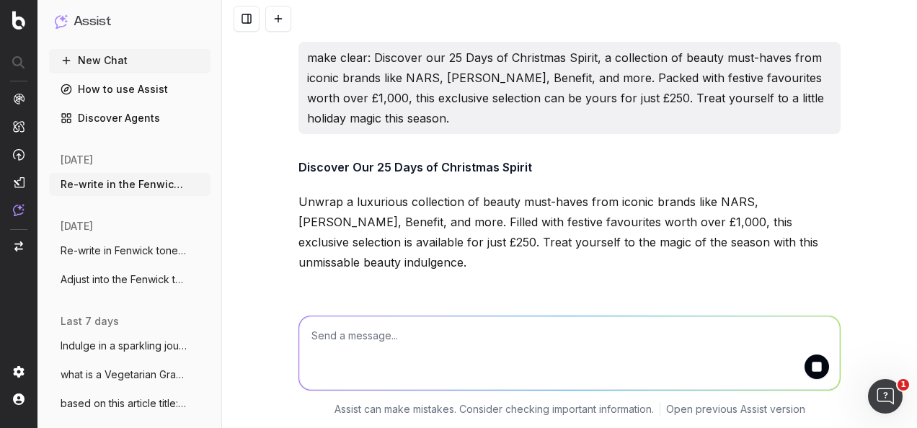
scroll to position [14439, 0]
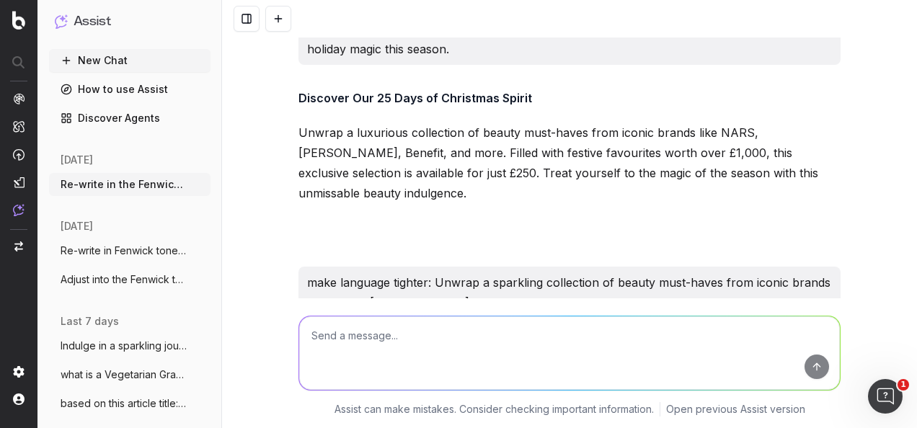
drag, startPoint x: 419, startPoint y: 224, endPoint x: 280, endPoint y: 185, distance: 144.4
click at [280, 185] on div "Re-write in the Fenwick tone of voice: Adults & Children can have a spooktacula…" at bounding box center [569, 214] width 695 height 428
drag, startPoint x: 490, startPoint y: 233, endPoint x: 295, endPoint y: 187, distance: 199.8
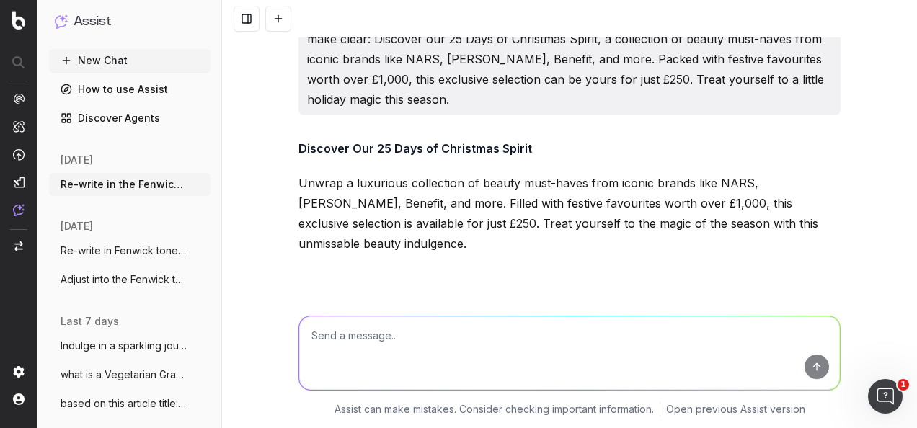
scroll to position [14367, 0]
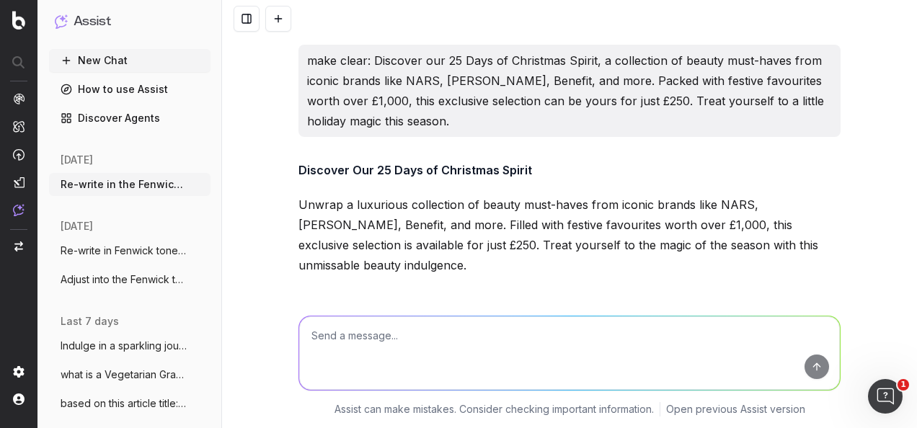
click at [395, 343] on textarea at bounding box center [569, 352] width 540 height 73
paste textarea "2. MAIN BODY COPY: Unwrap a sparkling collection of beauty must-haves from icon…"
type textarea "make this copy clearer: 2. MAIN BODY COPY: Unwrap a sparkling collection of bea…"
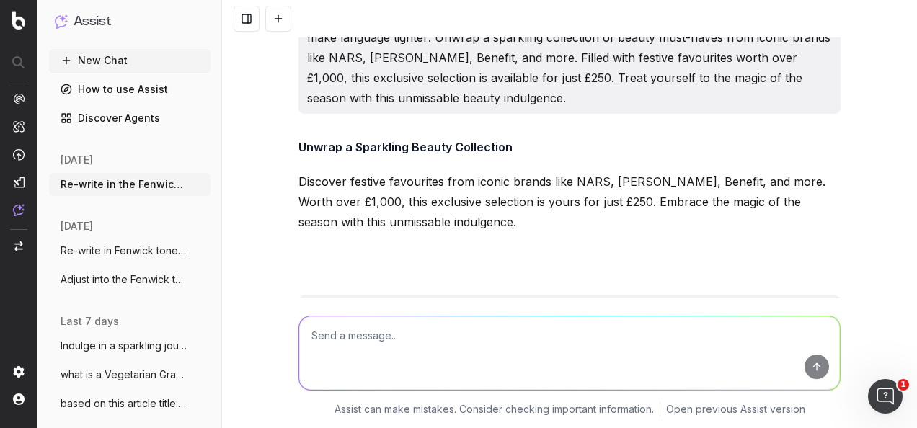
scroll to position [14753, 0]
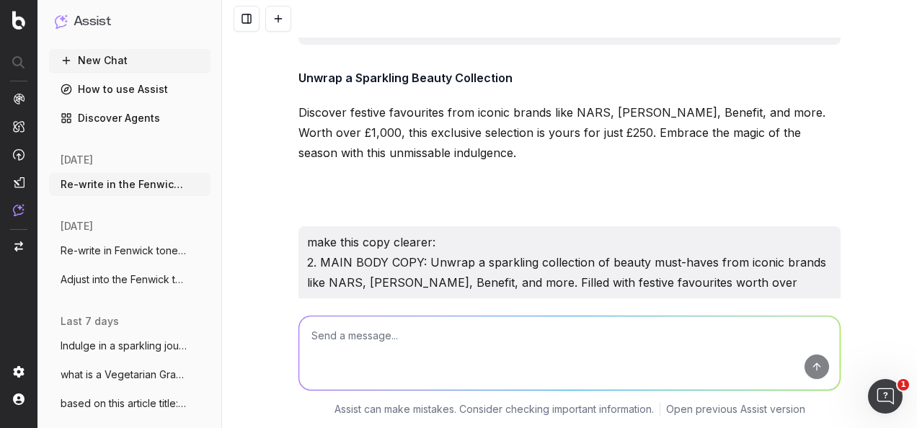
drag, startPoint x: 382, startPoint y: 218, endPoint x: 291, endPoint y: 161, distance: 107.5
drag, startPoint x: 291, startPoint y: 161, endPoint x: 320, endPoint y: 162, distance: 28.9
click at [378, 329] on textarea at bounding box center [569, 352] width 540 height 73
paste textarea "2. MAIN BODY COPY: Unwrap a dazzling collection of beauty must-haves with our 2…"
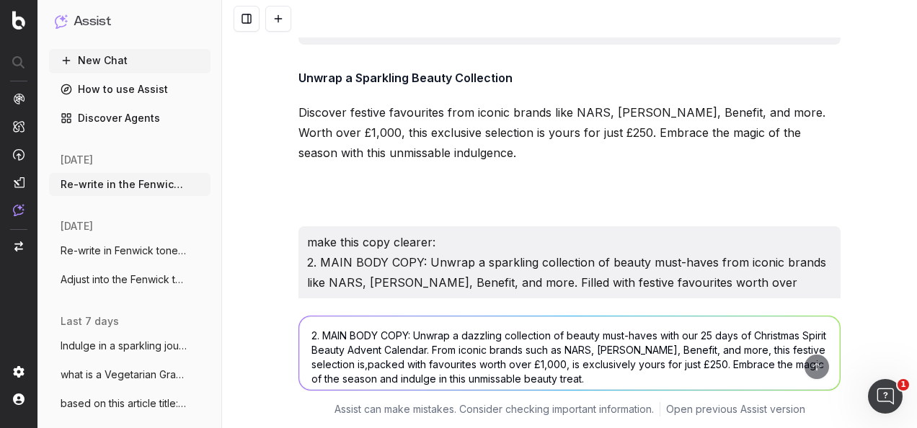
scroll to position [14760, 0]
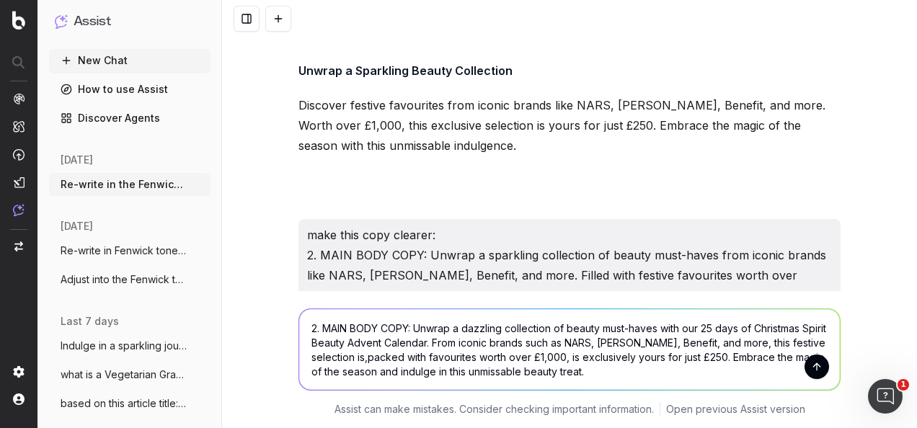
type textarea "2. MAIN BODY COPY: Unwrap a dazzling collection of beauty must-haves with our 2…"
click at [816, 364] on button "submit" at bounding box center [816, 367] width 24 height 24
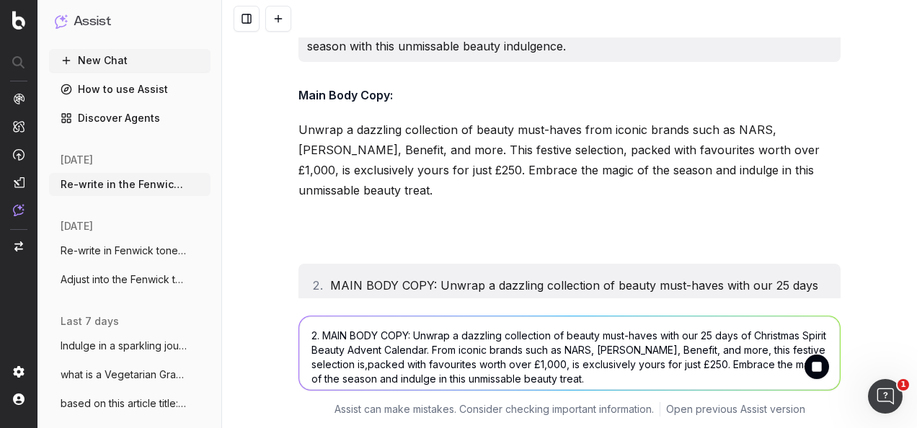
scroll to position [15079, 0]
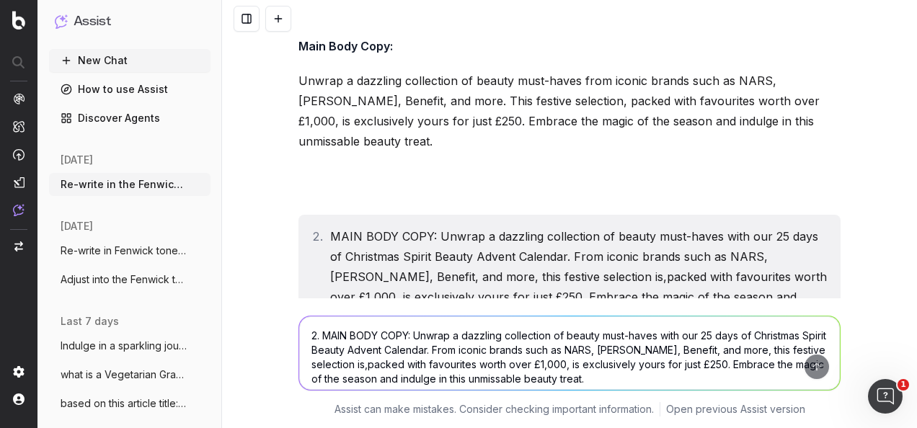
drag, startPoint x: 644, startPoint y: 229, endPoint x: 288, endPoint y: 166, distance: 361.6
drag, startPoint x: 288, startPoint y: 166, endPoint x: 329, endPoint y: 174, distance: 42.0
click at [471, 324] on textarea "2. MAIN BODY COPY: Unwrap a dazzling collection of beauty must-haves with our 2…" at bounding box center [569, 352] width 540 height 73
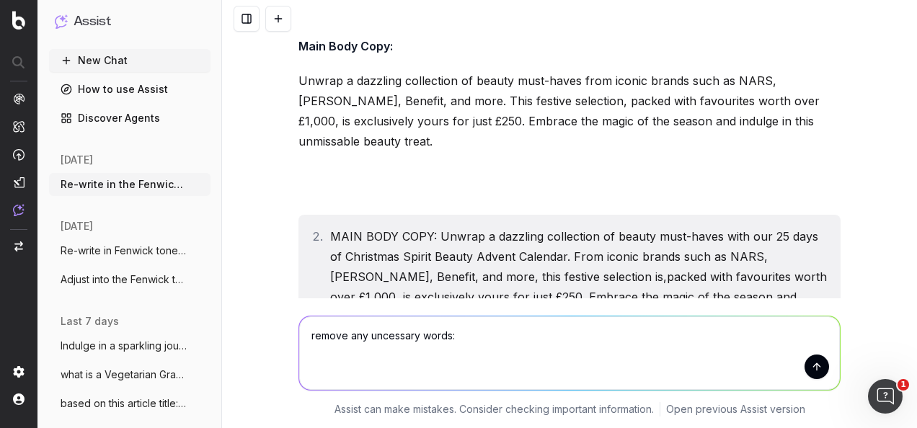
paste textarea "Unwrap the magic of the season with our 25 Days of Christmas Spirit Beauty Adve…"
type textarea "remove any uncessary words: Unwrap the magic of the season with our 25 Days of …"
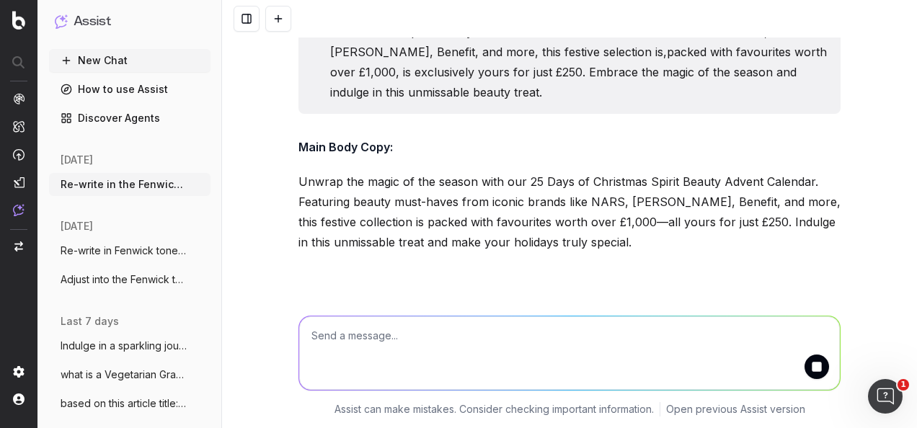
scroll to position [15373, 0]
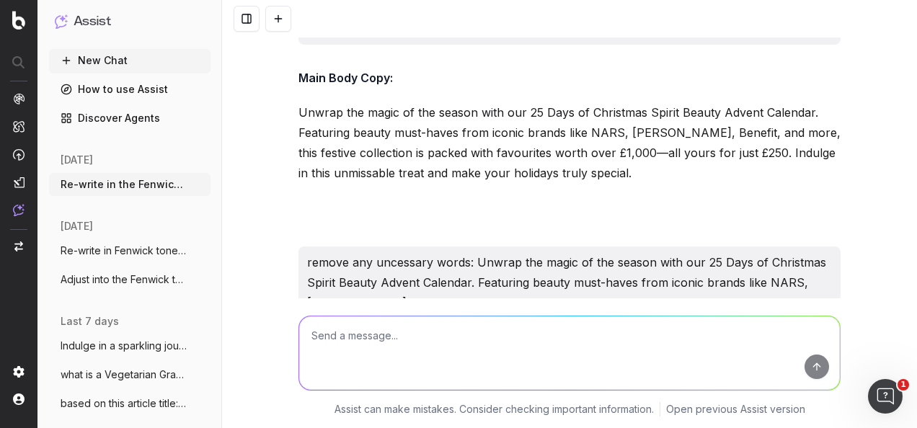
drag, startPoint x: 391, startPoint y: 223, endPoint x: 295, endPoint y: 151, distance: 119.9
drag, startPoint x: 295, startPoint y: 151, endPoint x: 318, endPoint y: 146, distance: 24.5
click at [417, 366] on textarea at bounding box center [569, 352] width 540 height 73
paste textarea "1. TITLE: The Fenwick Beauty Advent Calendar 2025 2. MAIN BODY COPY: Unwrap the…"
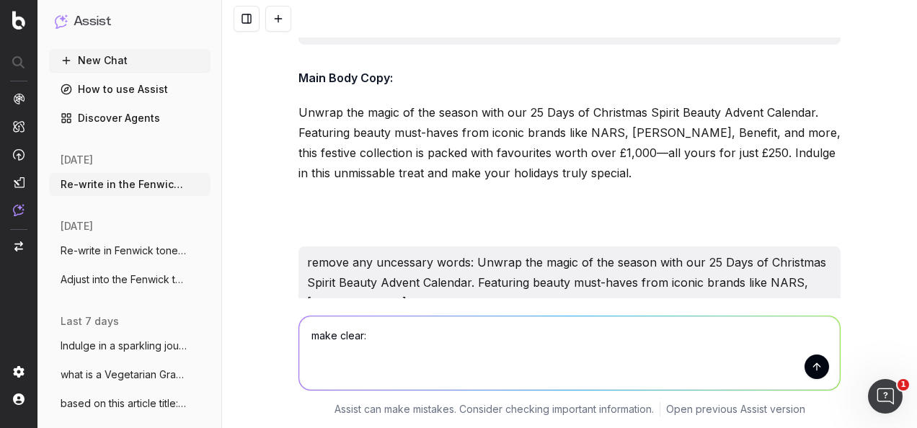
type textarea "make clear: 1. TITLE: The Fenwick Beauty Advent Calendar 2025 2. MAIN BODY COPY…"
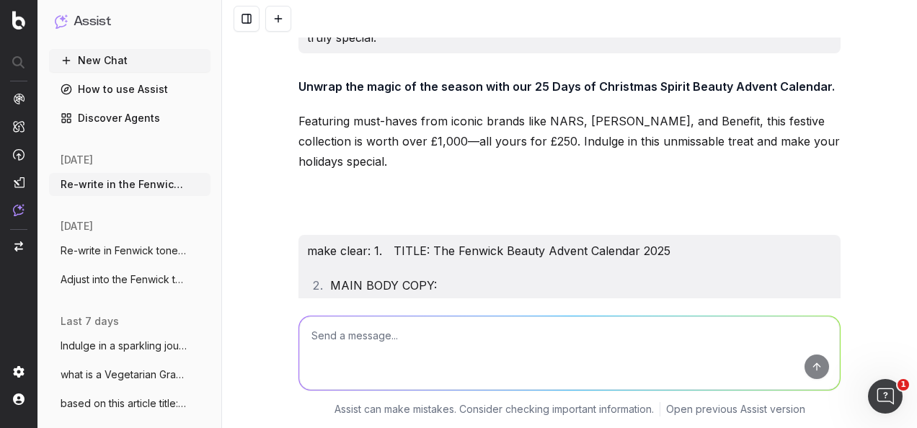
scroll to position [15747, 0]
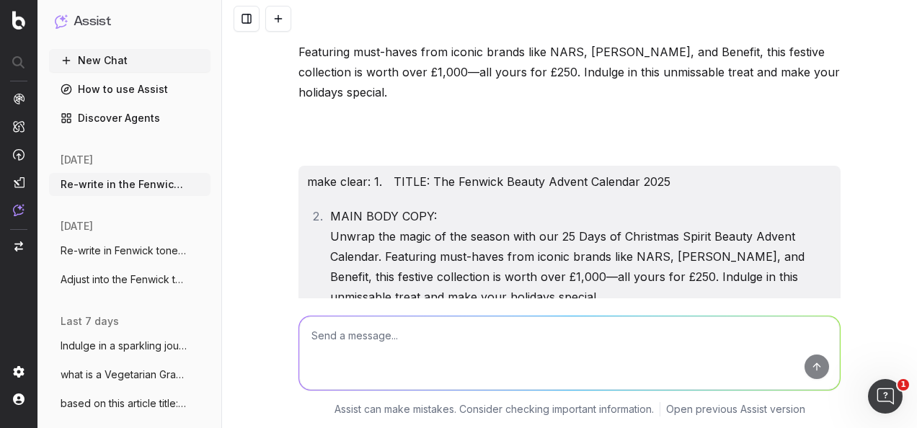
drag, startPoint x: 597, startPoint y: 115, endPoint x: 342, endPoint y: 105, distance: 255.3
click at [342, 342] on p "1. TITLE: The Fenwick Beauty Advent Calendar 2025" at bounding box center [569, 352] width 542 height 20
drag, startPoint x: 342, startPoint y: 105, endPoint x: 380, endPoint y: 104, distance: 38.2
drag, startPoint x: 450, startPoint y: 224, endPoint x: 293, endPoint y: 166, distance: 166.7
click at [298, 376] on p "2. MAIN BODY COPY: Experience the magic of the season with our 25 Days of Chris…" at bounding box center [569, 426] width 542 height 101
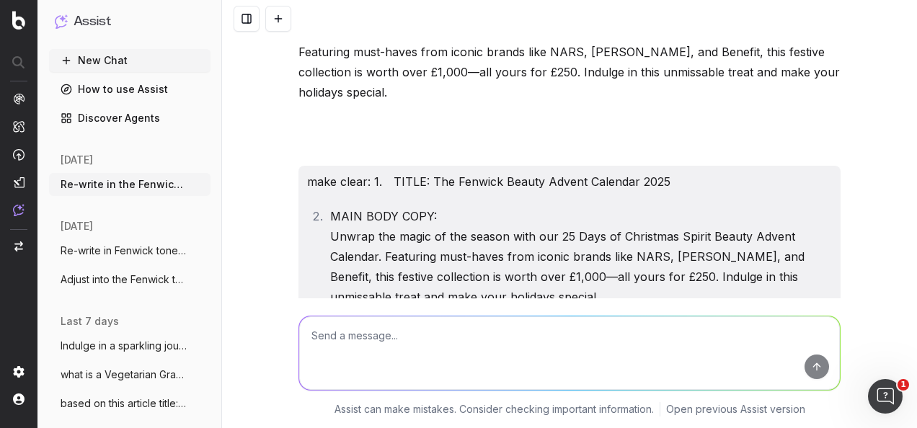
drag, startPoint x: 293, startPoint y: 166, endPoint x: 311, endPoint y: 171, distance: 18.7
click at [391, 348] on textarea at bounding box center [569, 352] width 540 height 73
paste textarea "MAIN BODY COPY: Experience the magic of the season with our 25 Days of Christma…"
type textarea "make clear: MAIN BODY COPY: Experience the magic of the season with our 25 Days…"
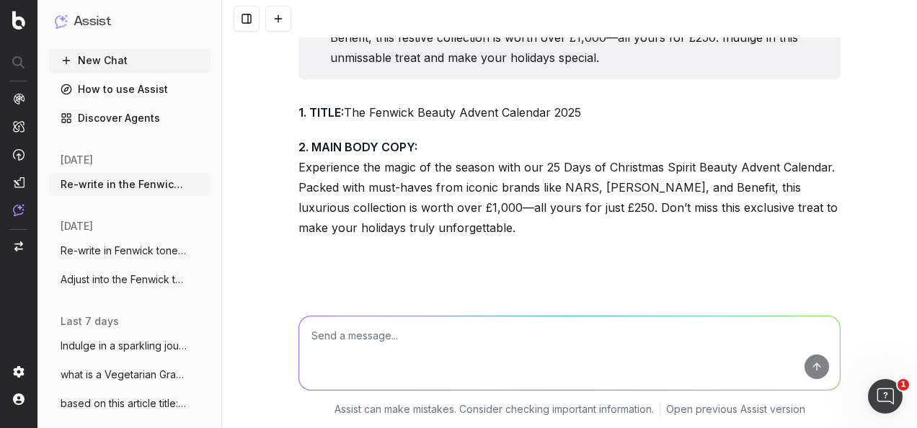
scroll to position [16036, 0]
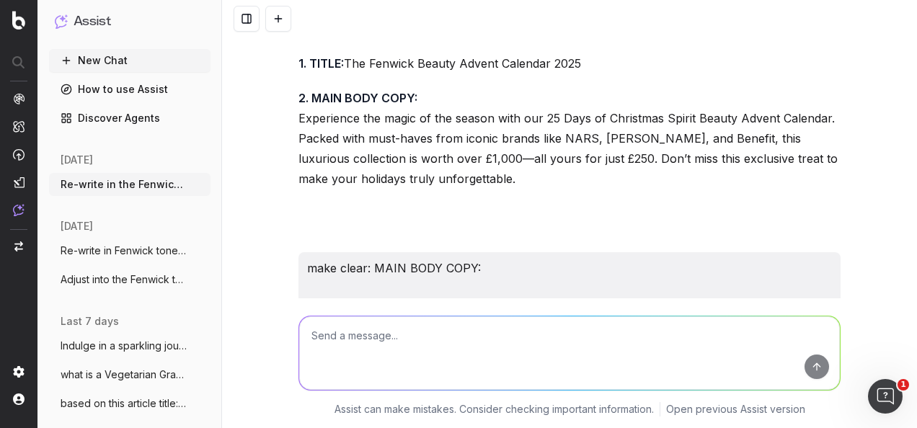
drag, startPoint x: 537, startPoint y: 228, endPoint x: 288, endPoint y: 179, distance: 254.1
drag, startPoint x: 288, startPoint y: 179, endPoint x: 349, endPoint y: 190, distance: 62.3
click at [420, 357] on textarea at bounding box center [569, 352] width 540 height 73
paste textarea "Celebrate the season with our 25 Days of Christmas Spirit Beauty Advent Calenda…"
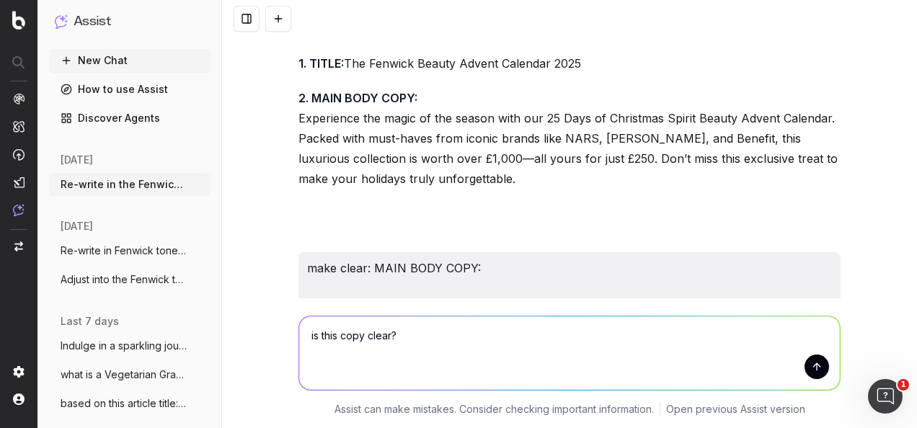
type textarea "is this copy clear? Celebrate the season with our 25 Days of Christmas Spirit B…"
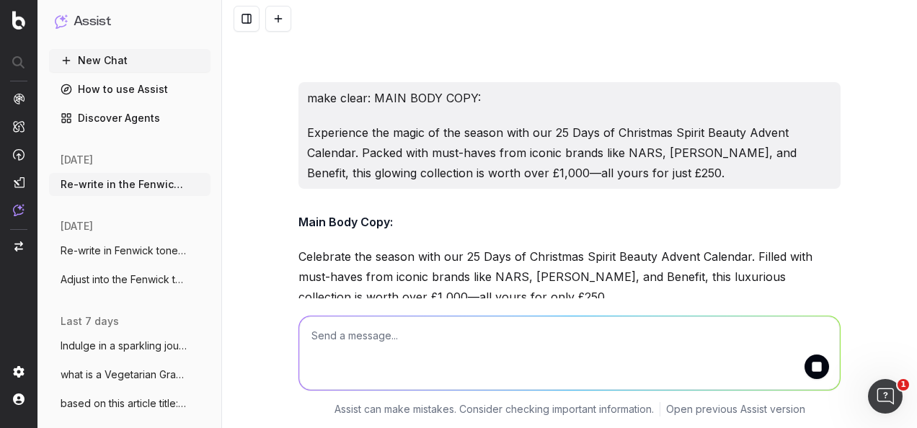
scroll to position [16255, 0]
